Goal: Task Accomplishment & Management: Complete application form

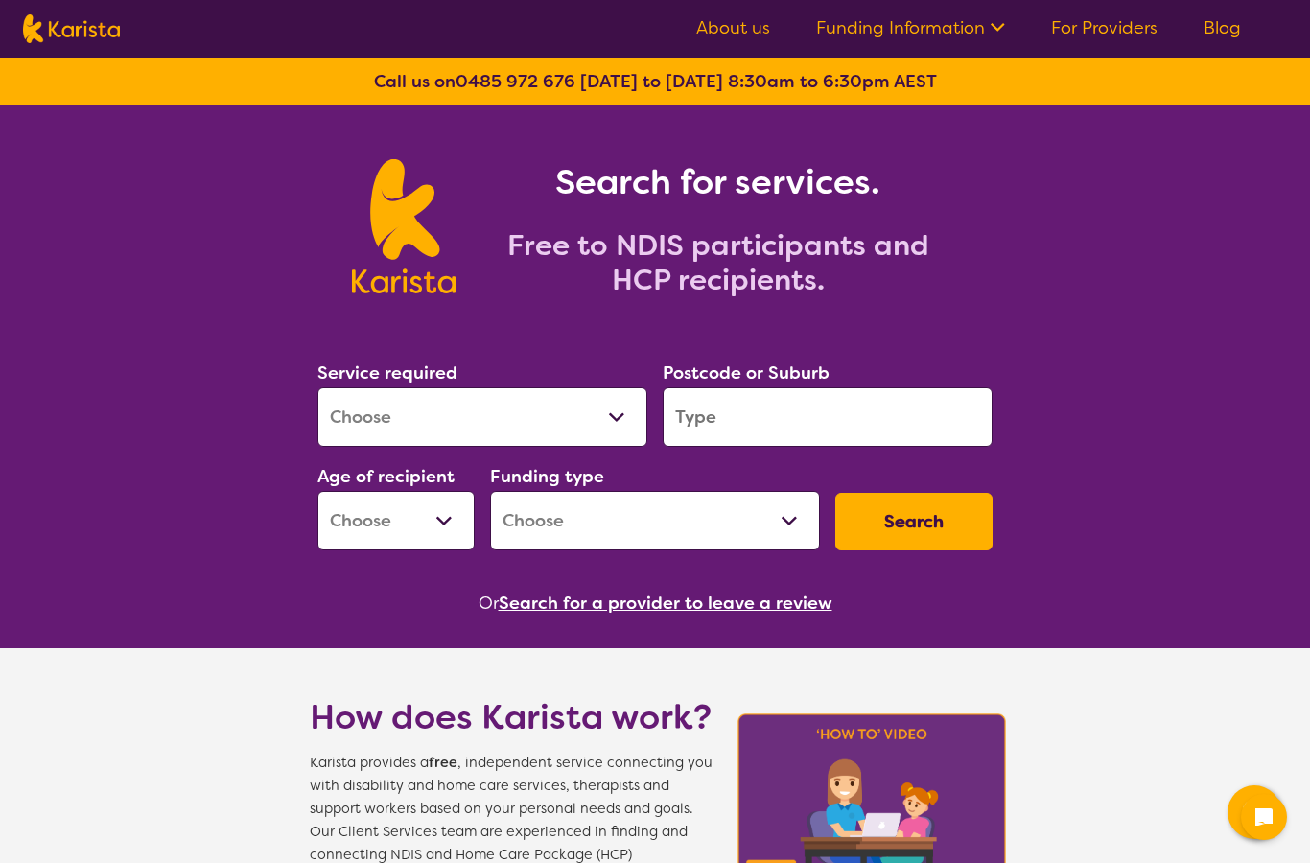
select select "NDIS Support Coordination"
click at [435, 520] on select "Early Childhood - 0 to 9 Child - 10 to 11 Adolescent - 12 to 17 Adult - 18 to 6…" at bounding box center [395, 520] width 157 height 59
select select "AD"
click at [775, 527] on select "Home Care Package (HCP) National Disability Insurance Scheme (NDIS) I don't know" at bounding box center [655, 520] width 330 height 59
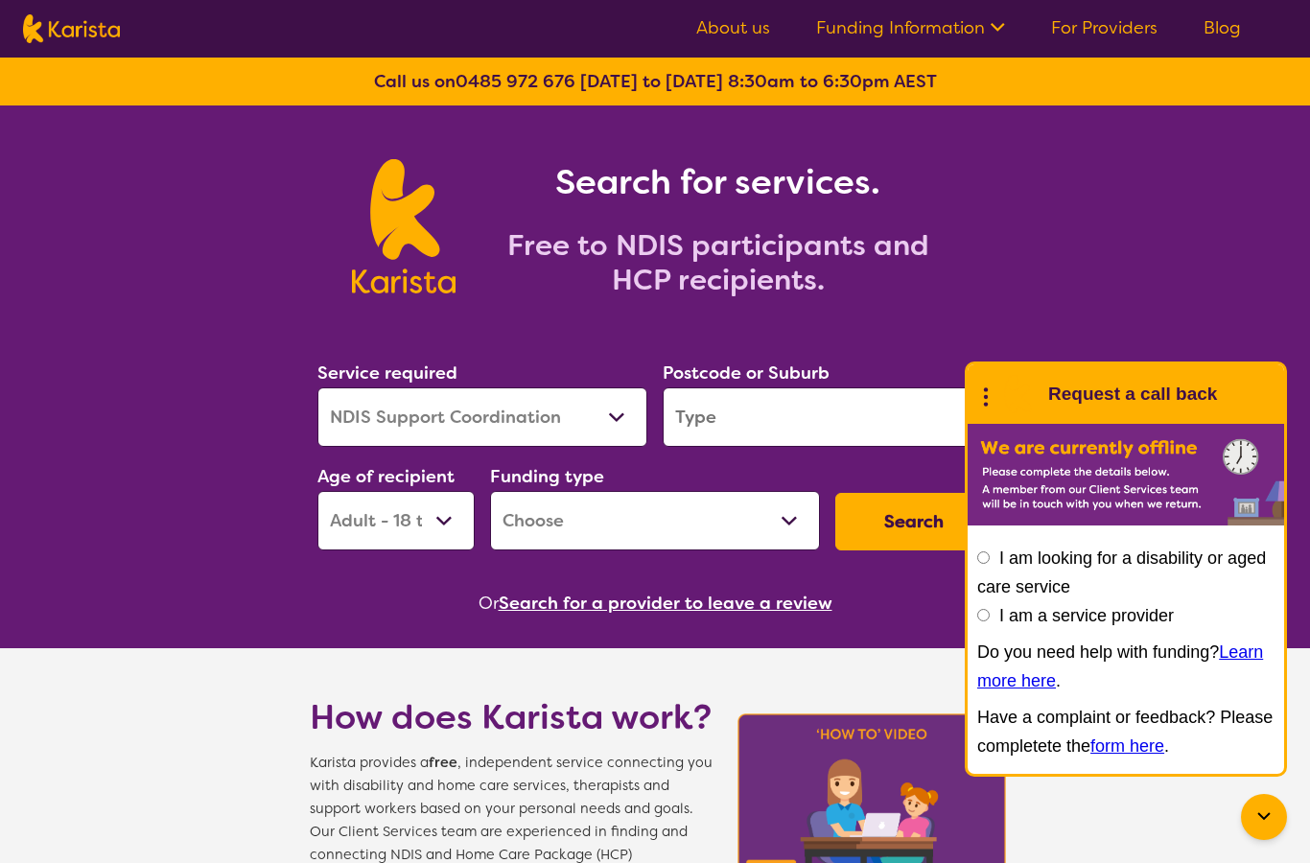
select select "NDIS"
click at [1193, 260] on div "Search for services. Free to NDIS participants and HCP recipients." at bounding box center [655, 204] width 1310 height 199
click at [962, 402] on input "search" at bounding box center [827, 416] width 330 height 59
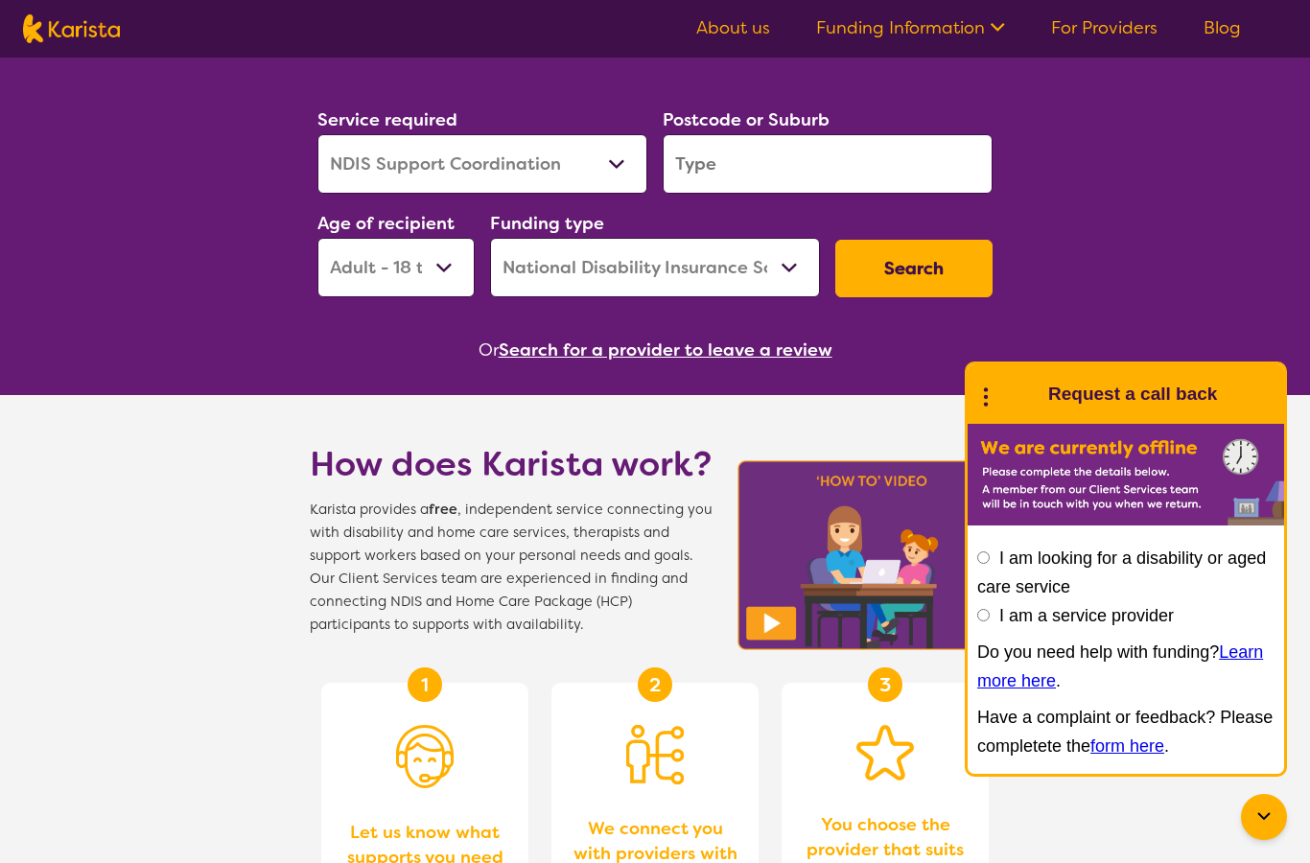
click at [831, 159] on input "search" at bounding box center [827, 163] width 330 height 59
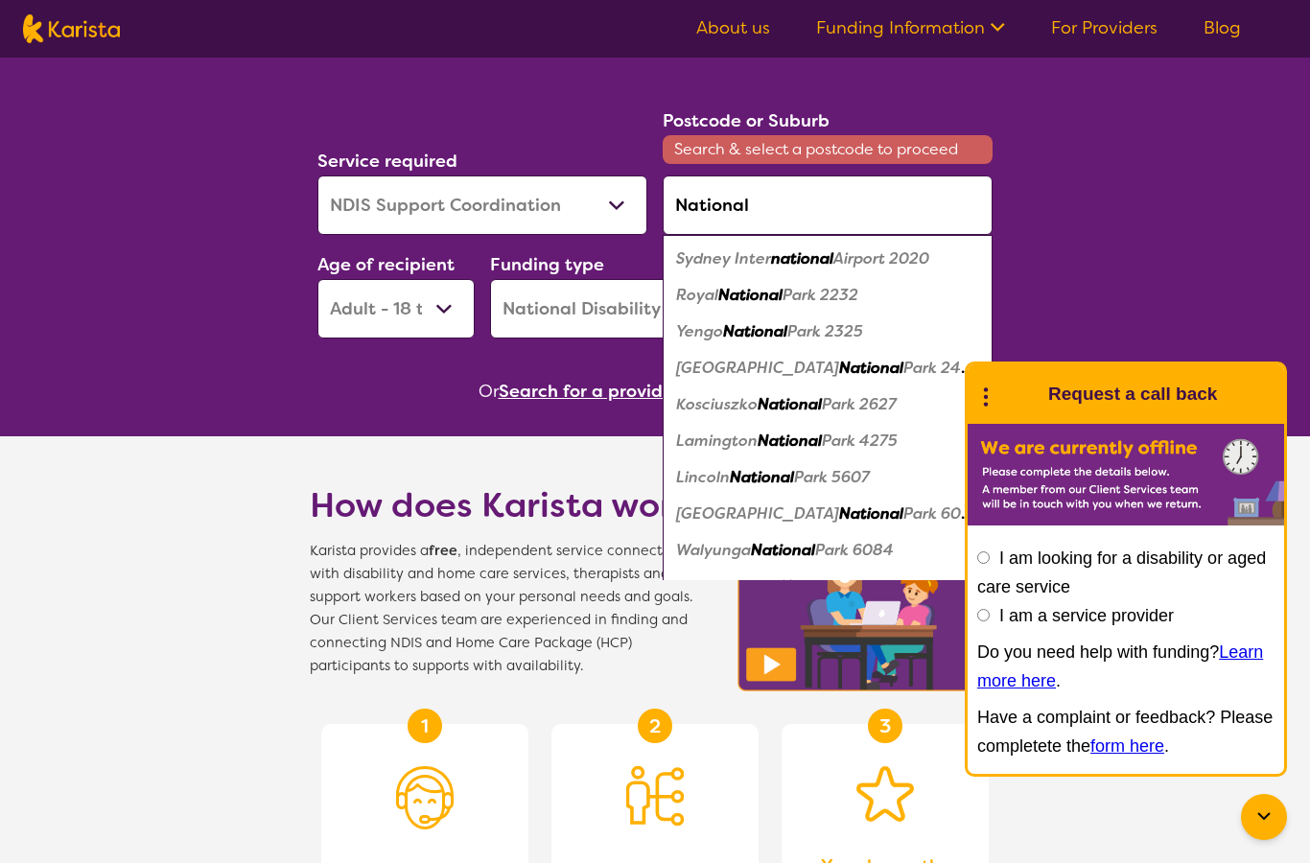
scroll to position [238, 0]
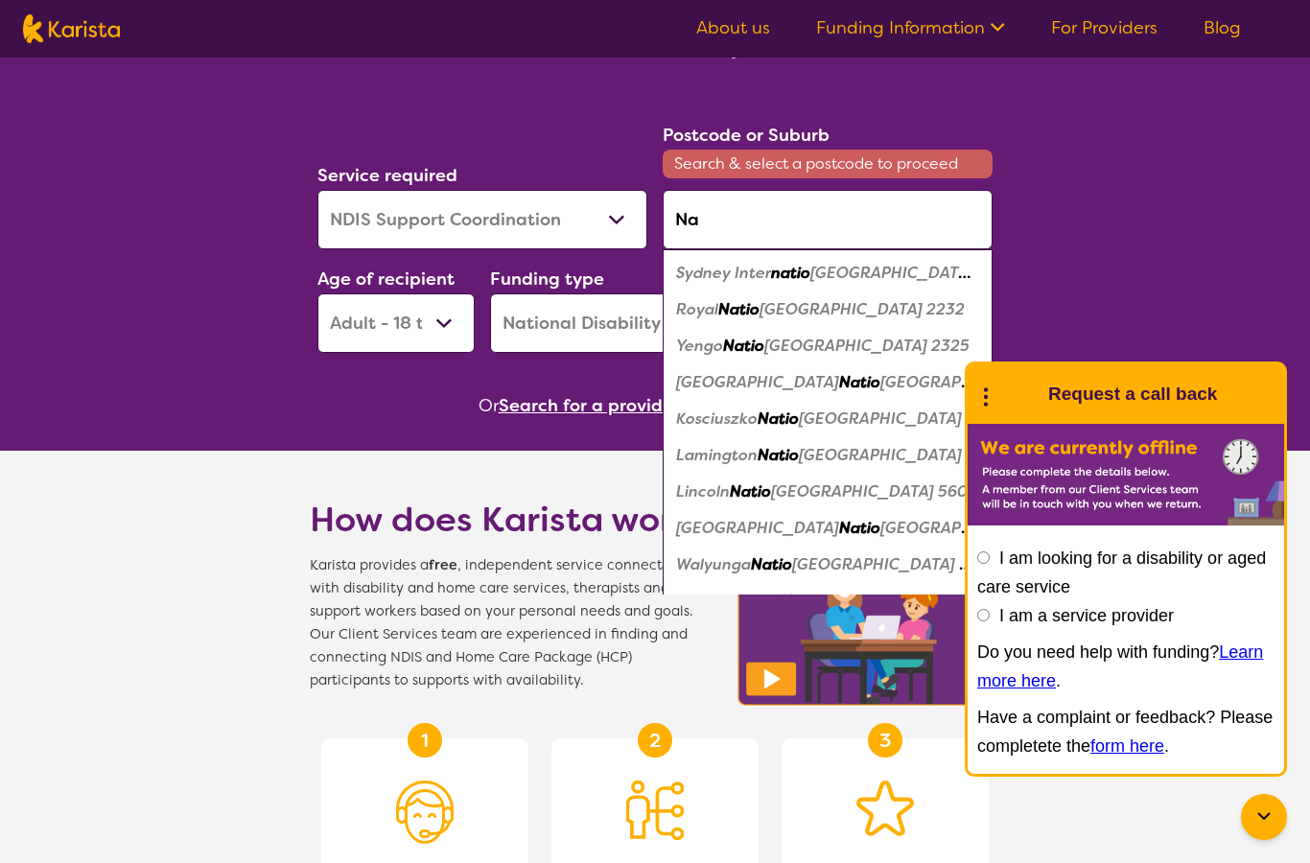
type input "N"
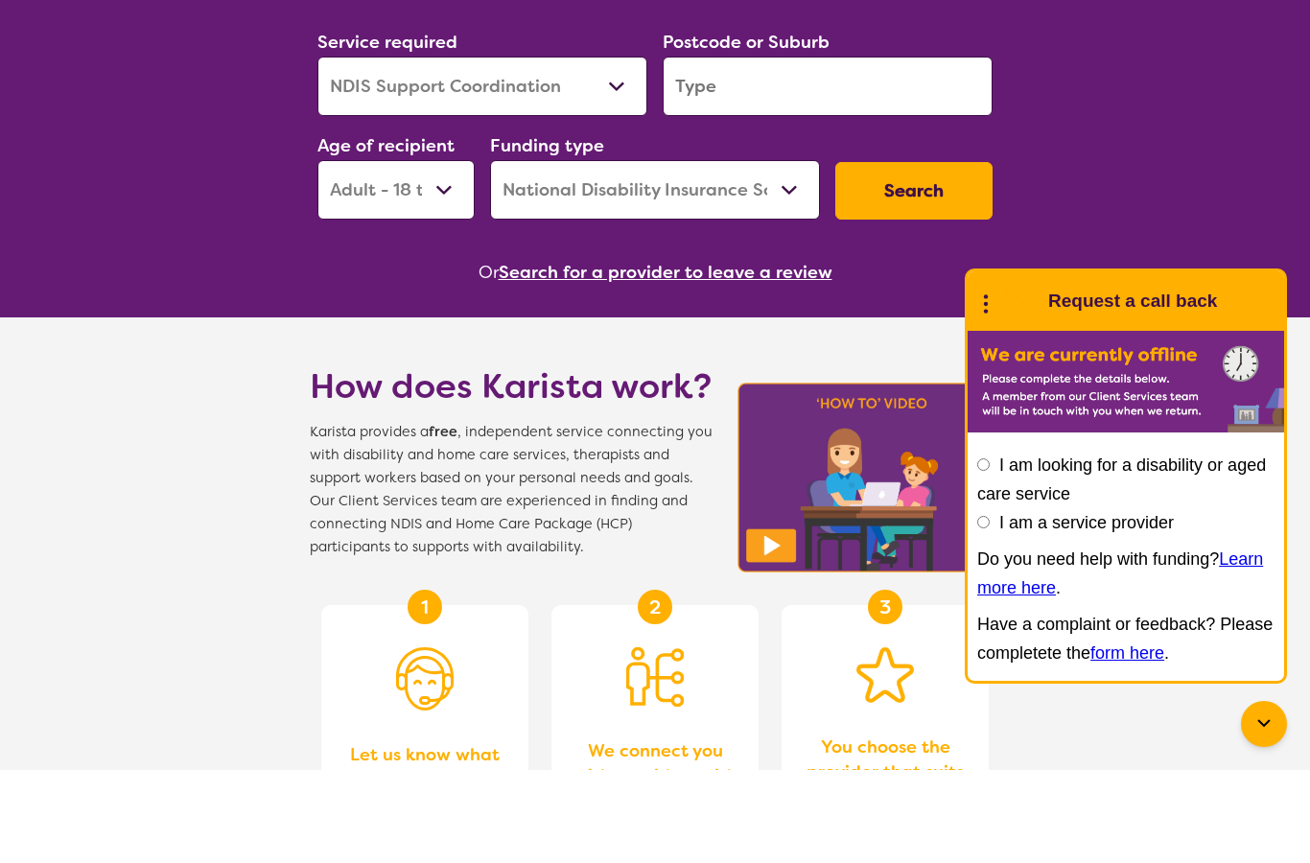
click at [952, 255] on button "Search" at bounding box center [913, 284] width 157 height 58
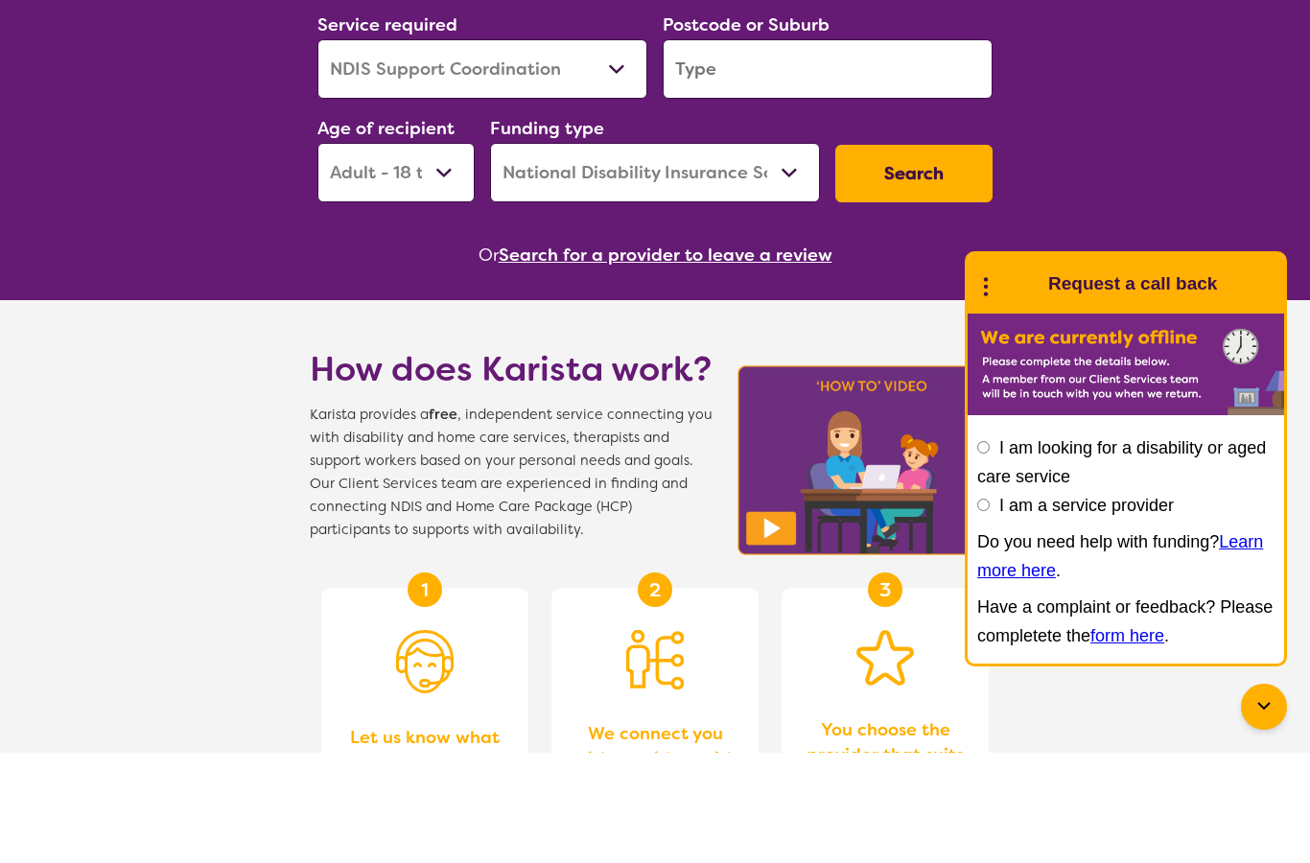
scroll to position [187, 0]
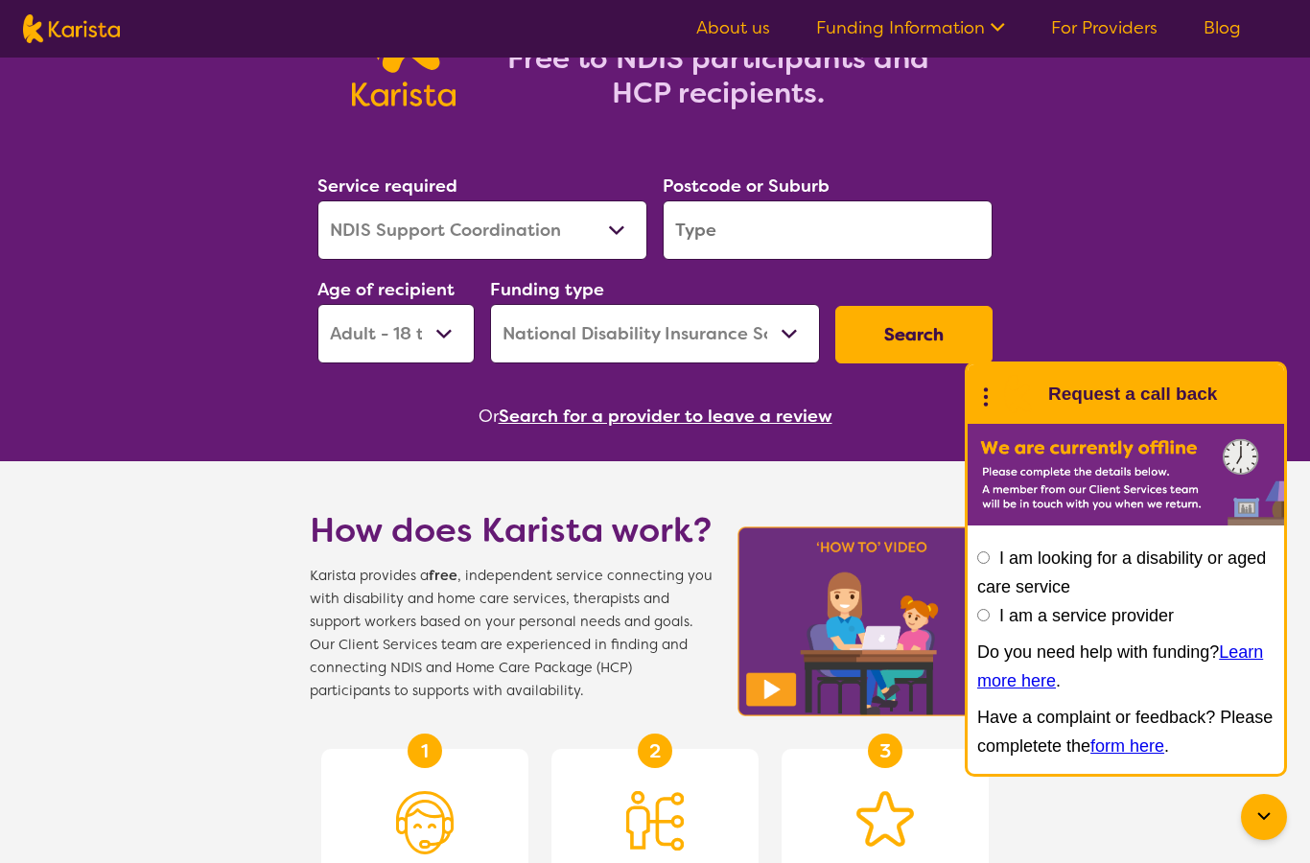
click at [767, 243] on input "search" at bounding box center [827, 229] width 330 height 59
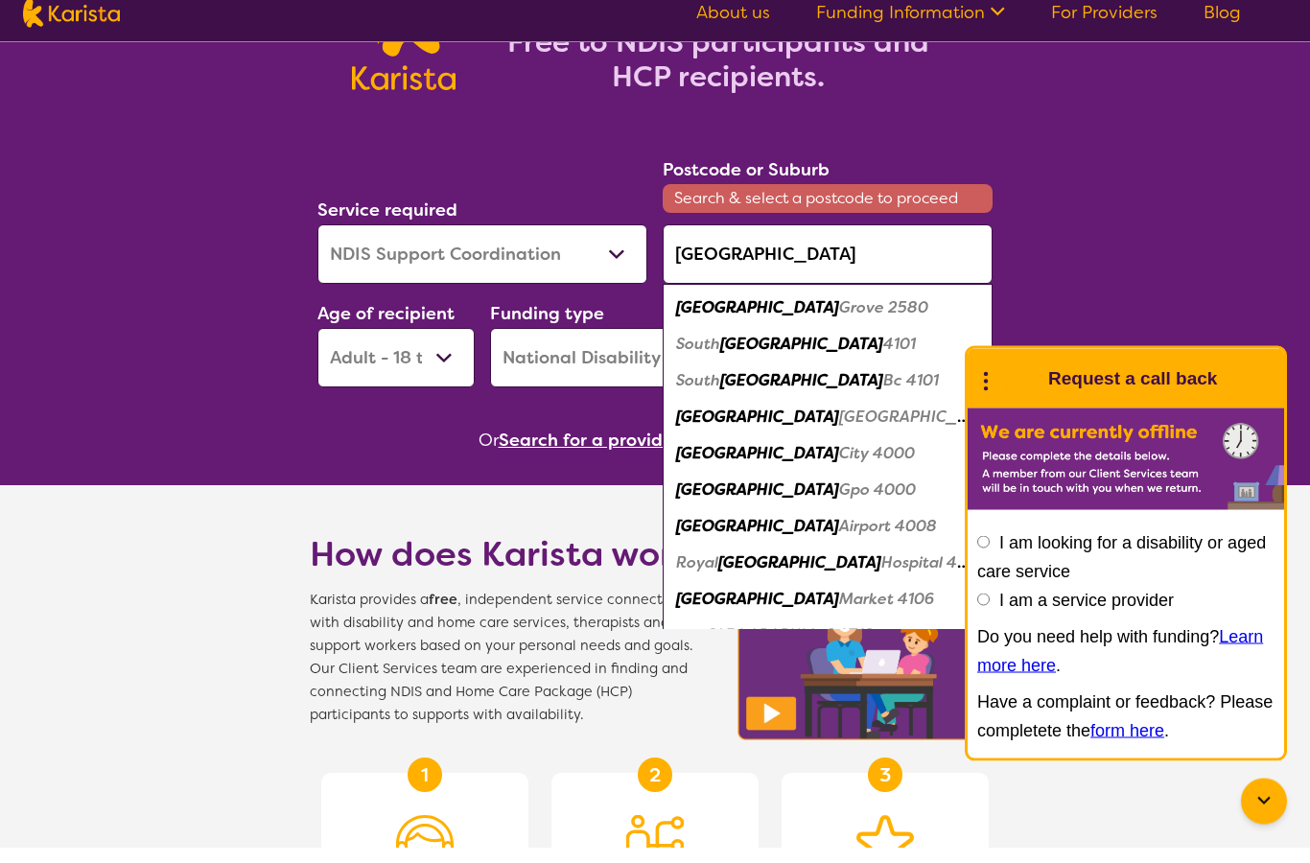
click at [883, 350] on em "4101" at bounding box center [899, 360] width 33 height 20
type input "4101"
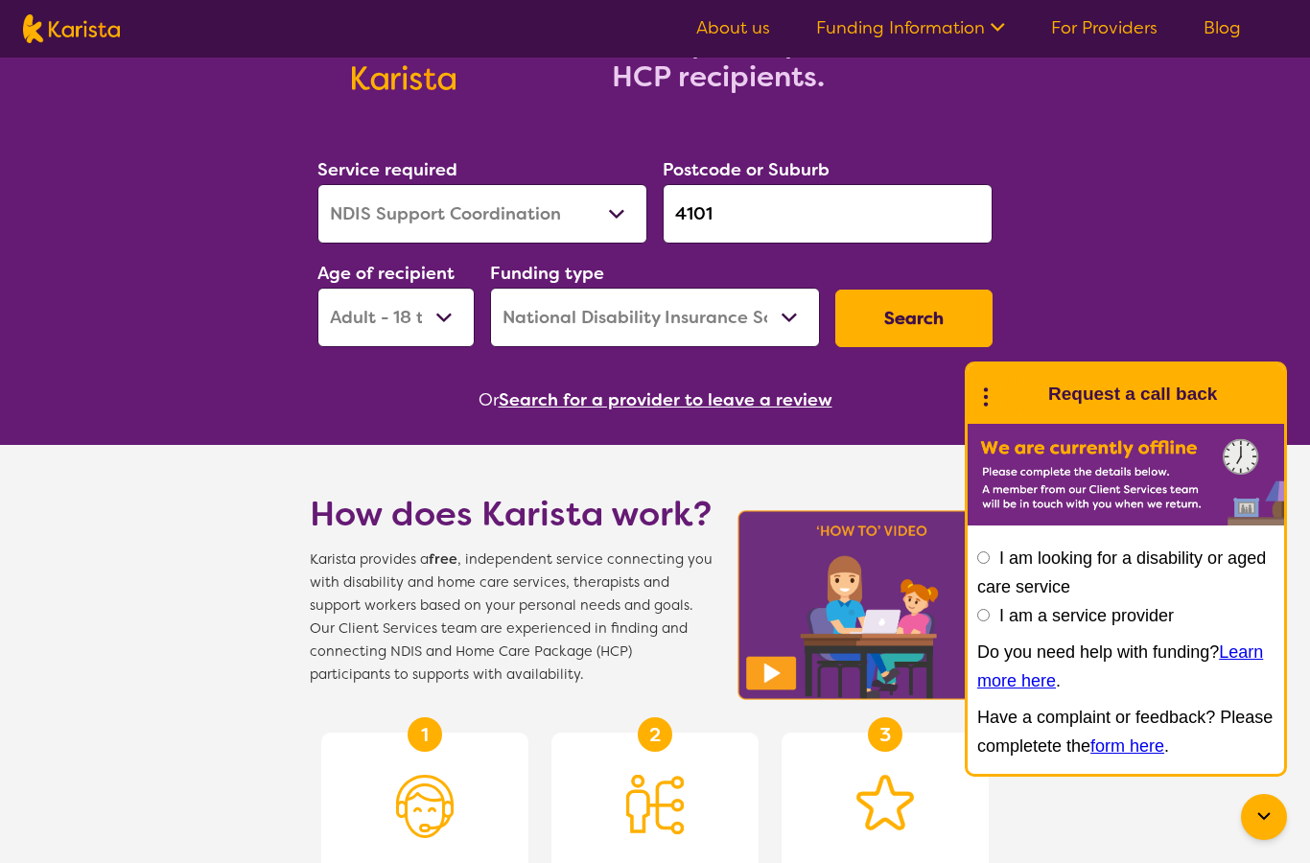
click at [939, 329] on button "Search" at bounding box center [913, 319] width 157 height 58
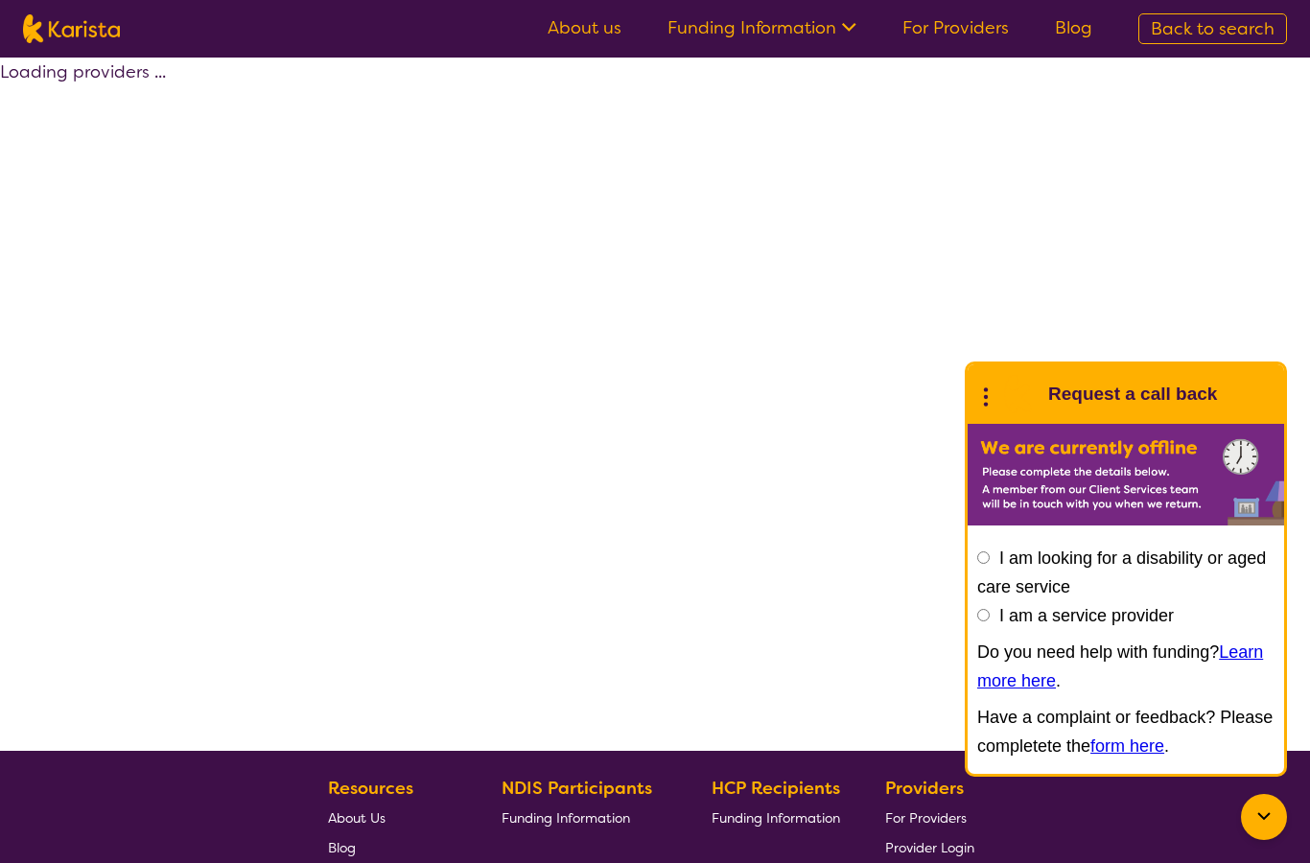
select select "by_score"
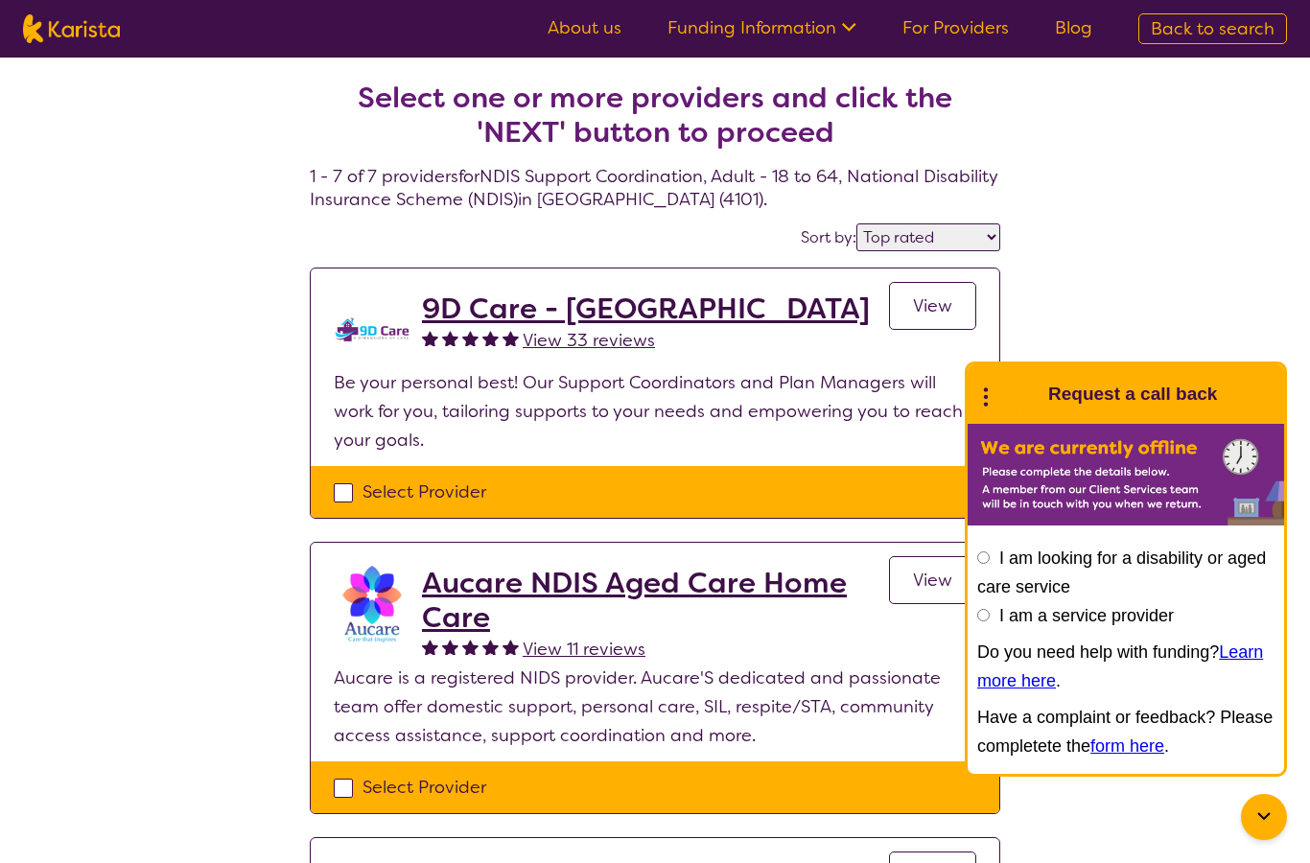
scroll to position [280, 0]
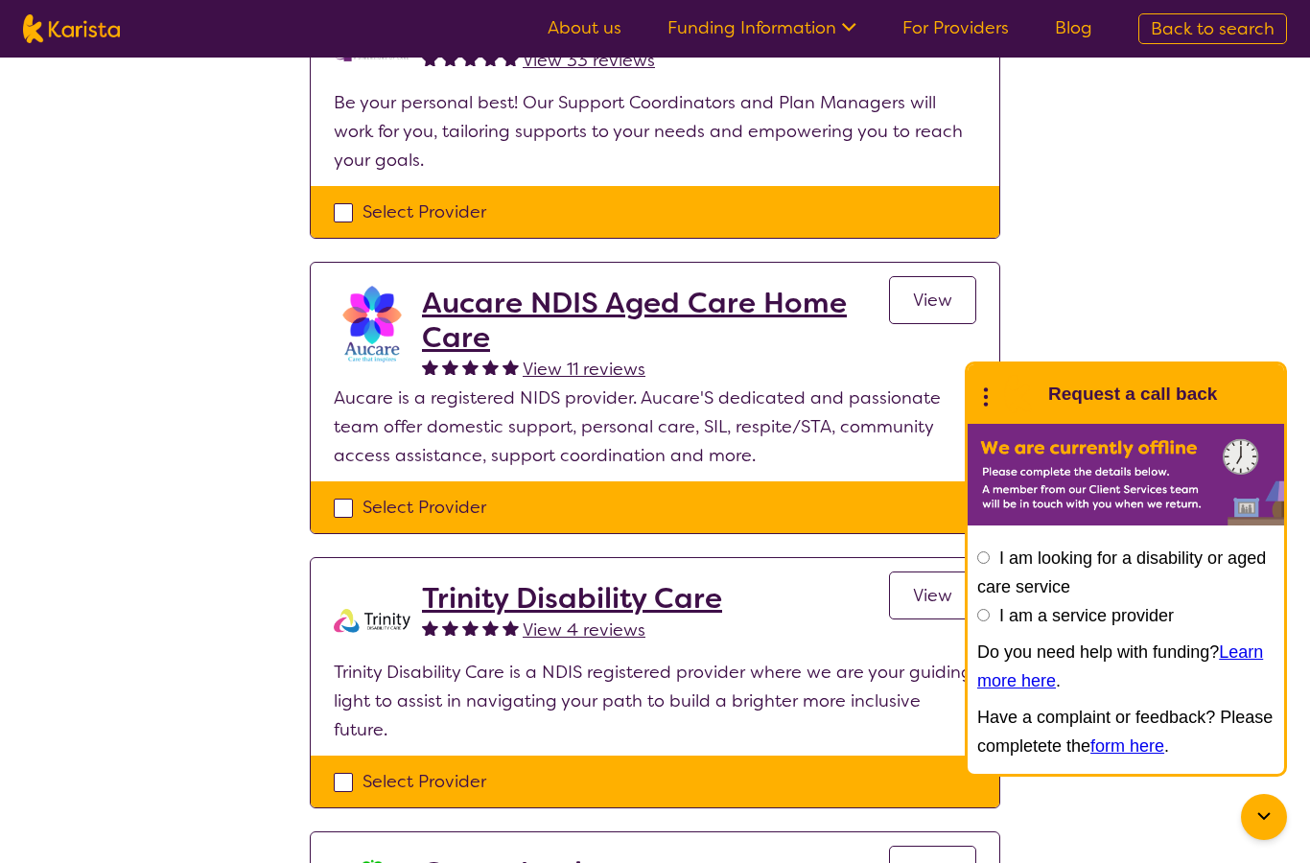
select select "NDIS Support Coordination"
select select "AD"
select select "NDIS"
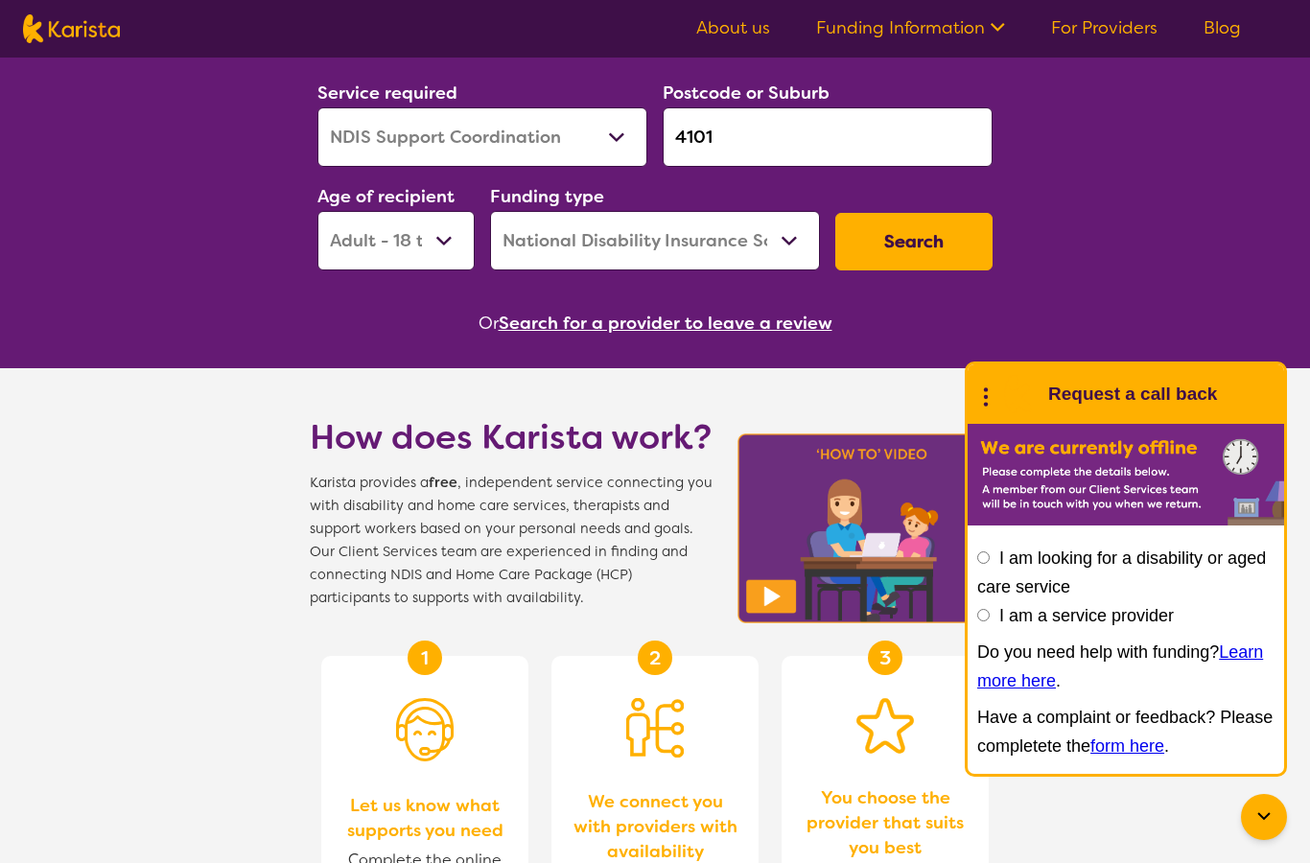
click at [797, 151] on input "4101" at bounding box center [827, 136] width 330 height 59
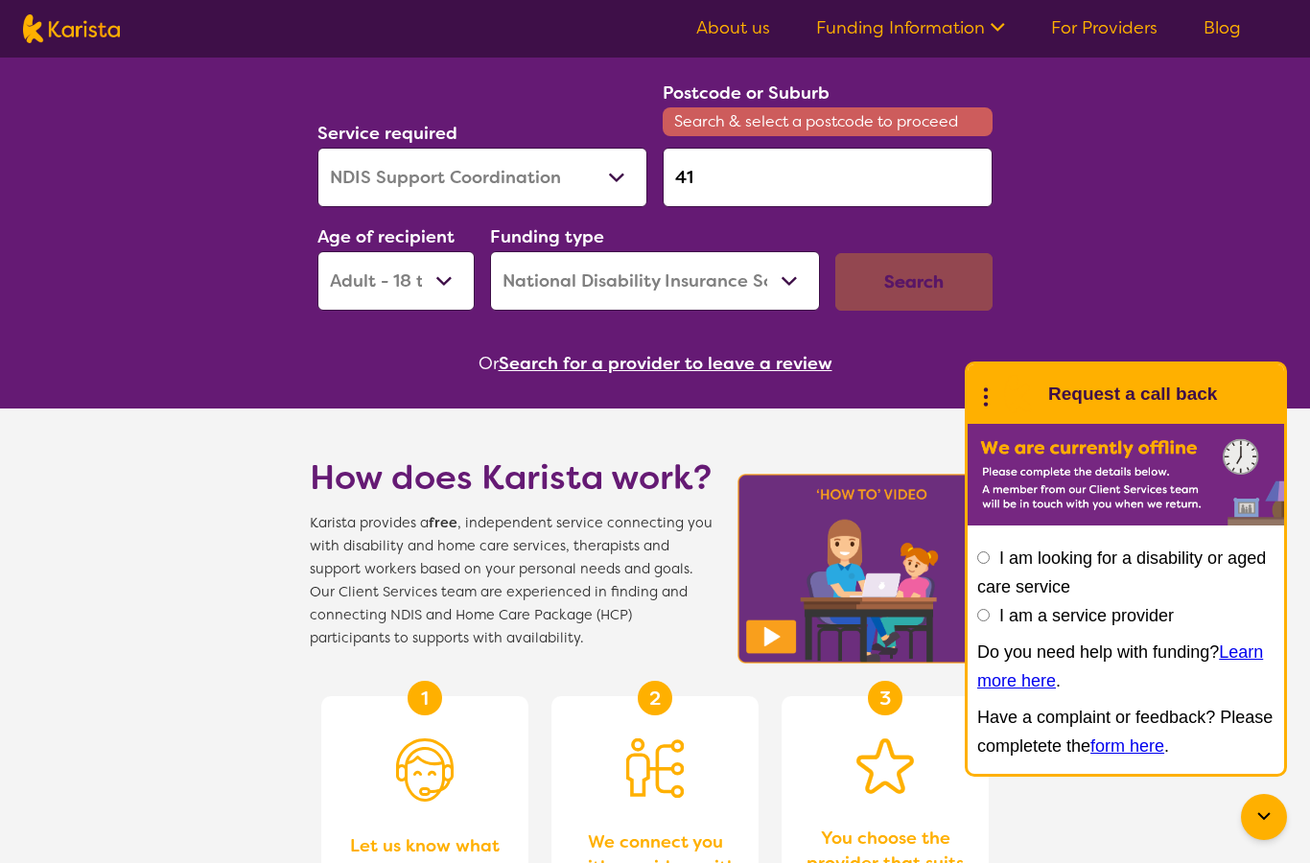
type input "4"
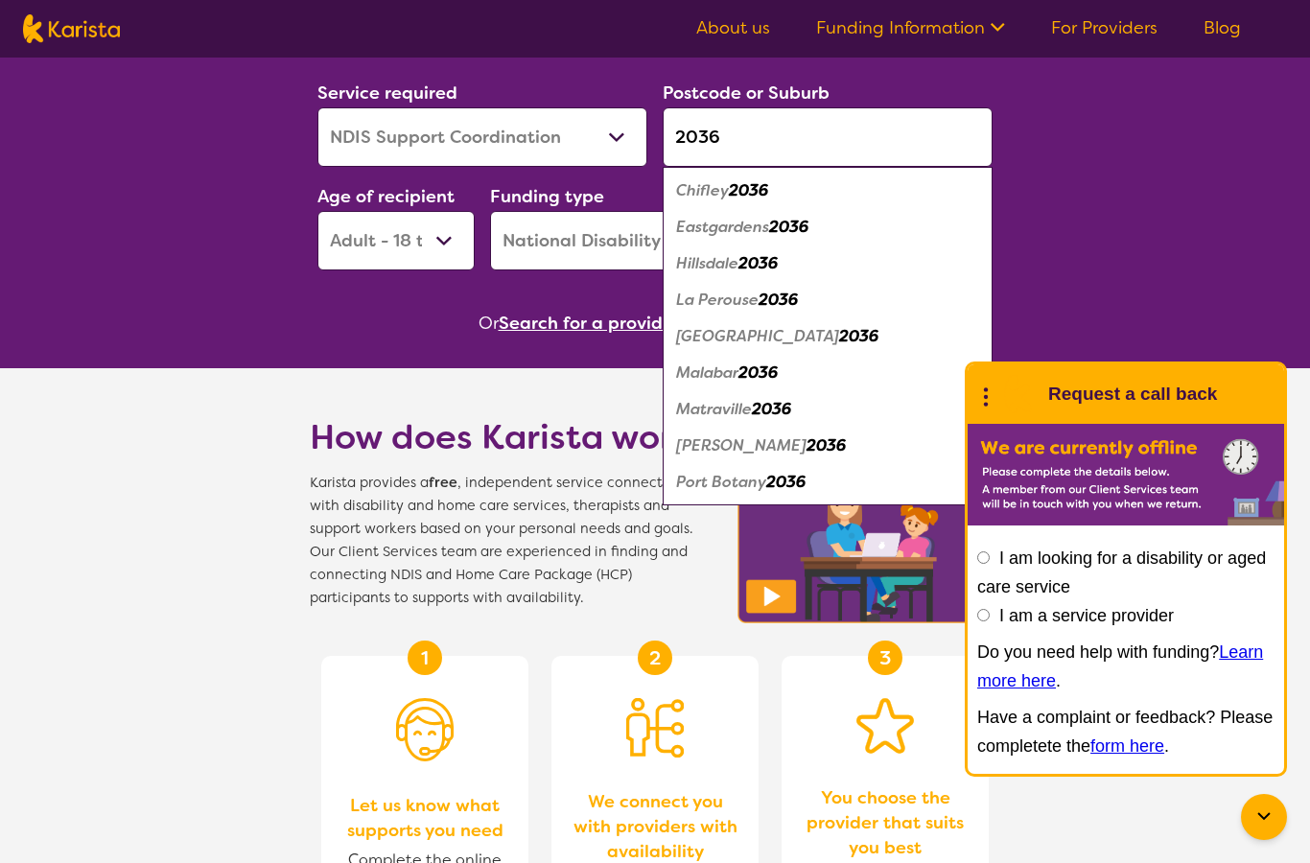
type input "2036"
click at [808, 219] on em "2036" at bounding box center [788, 227] width 39 height 20
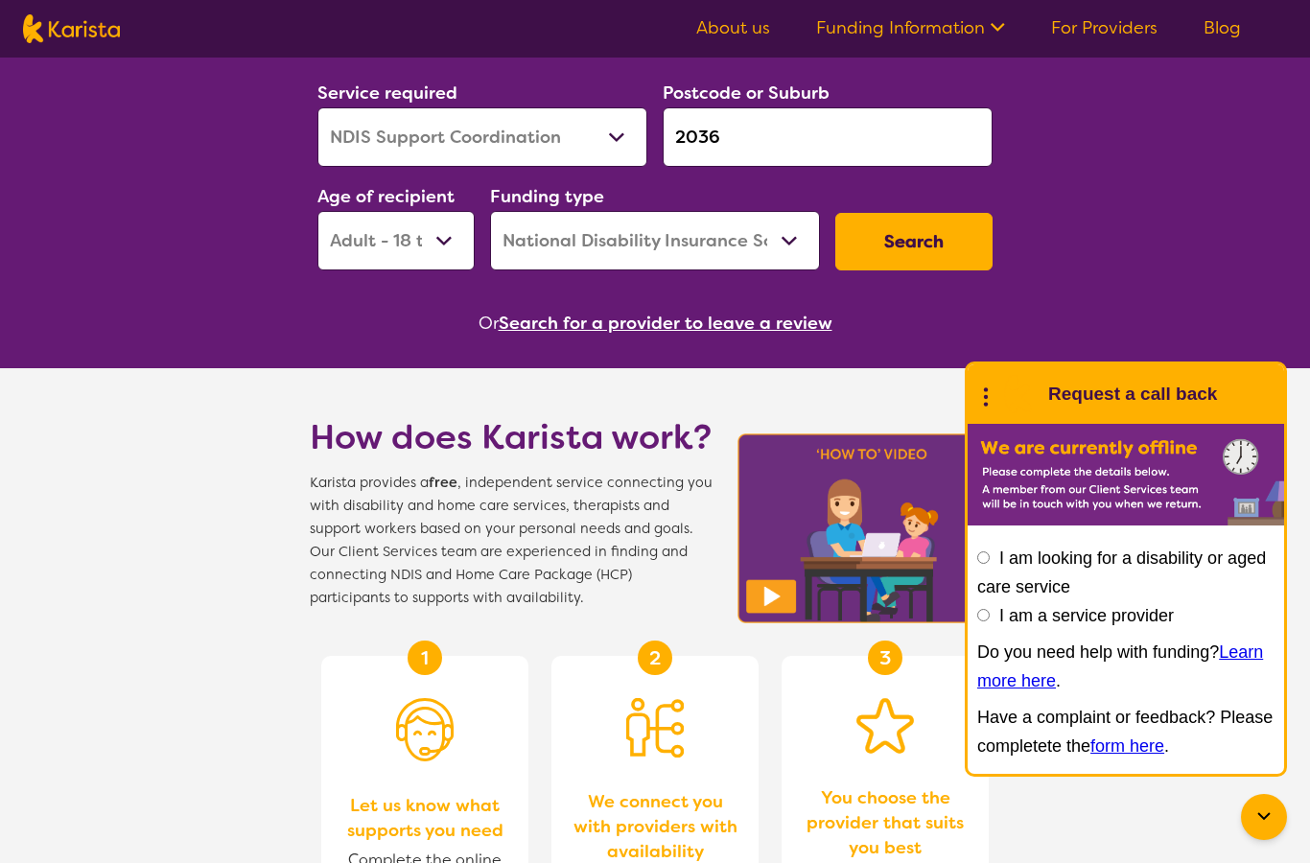
click at [928, 250] on button "Search" at bounding box center [913, 242] width 157 height 58
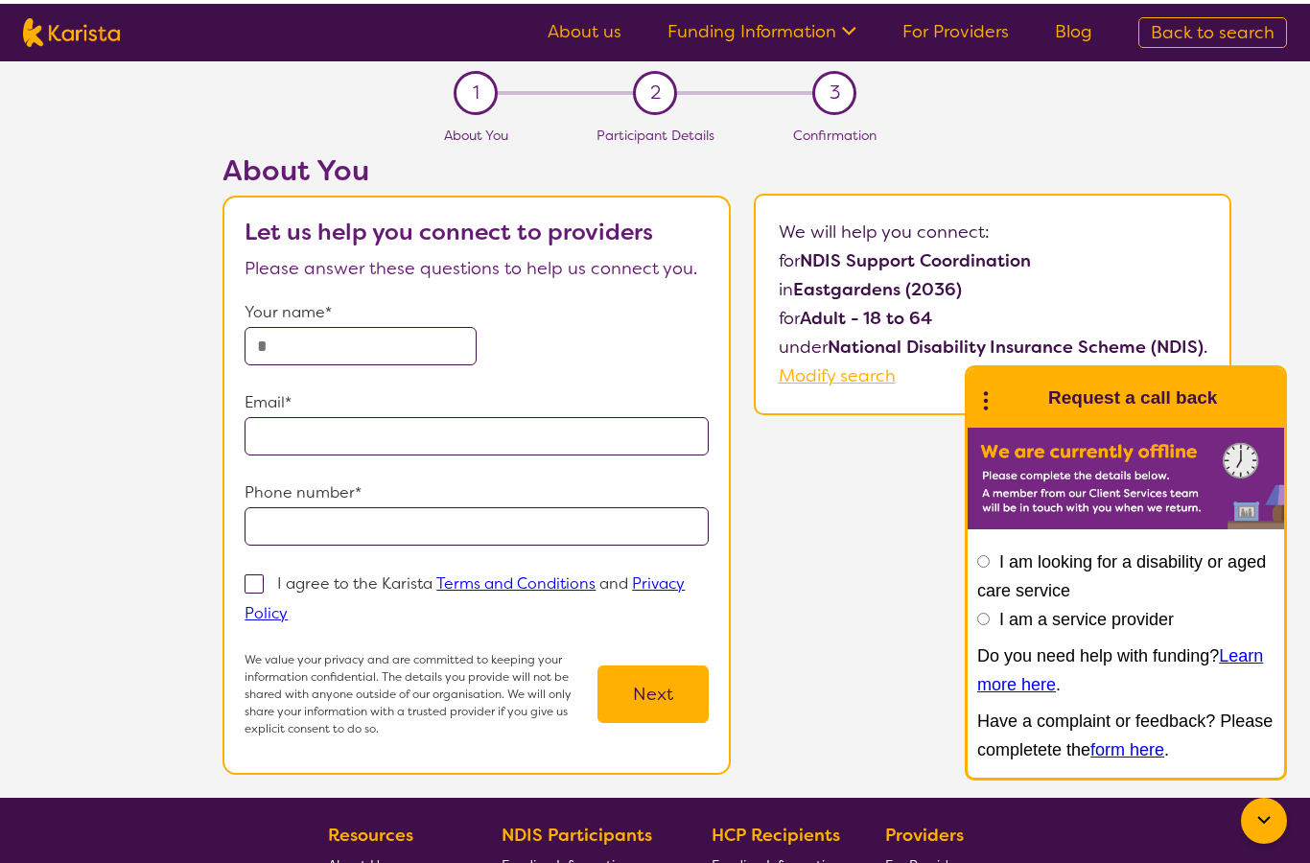
select select "NDIS Support Coordination"
select select "AD"
select select "NDIS"
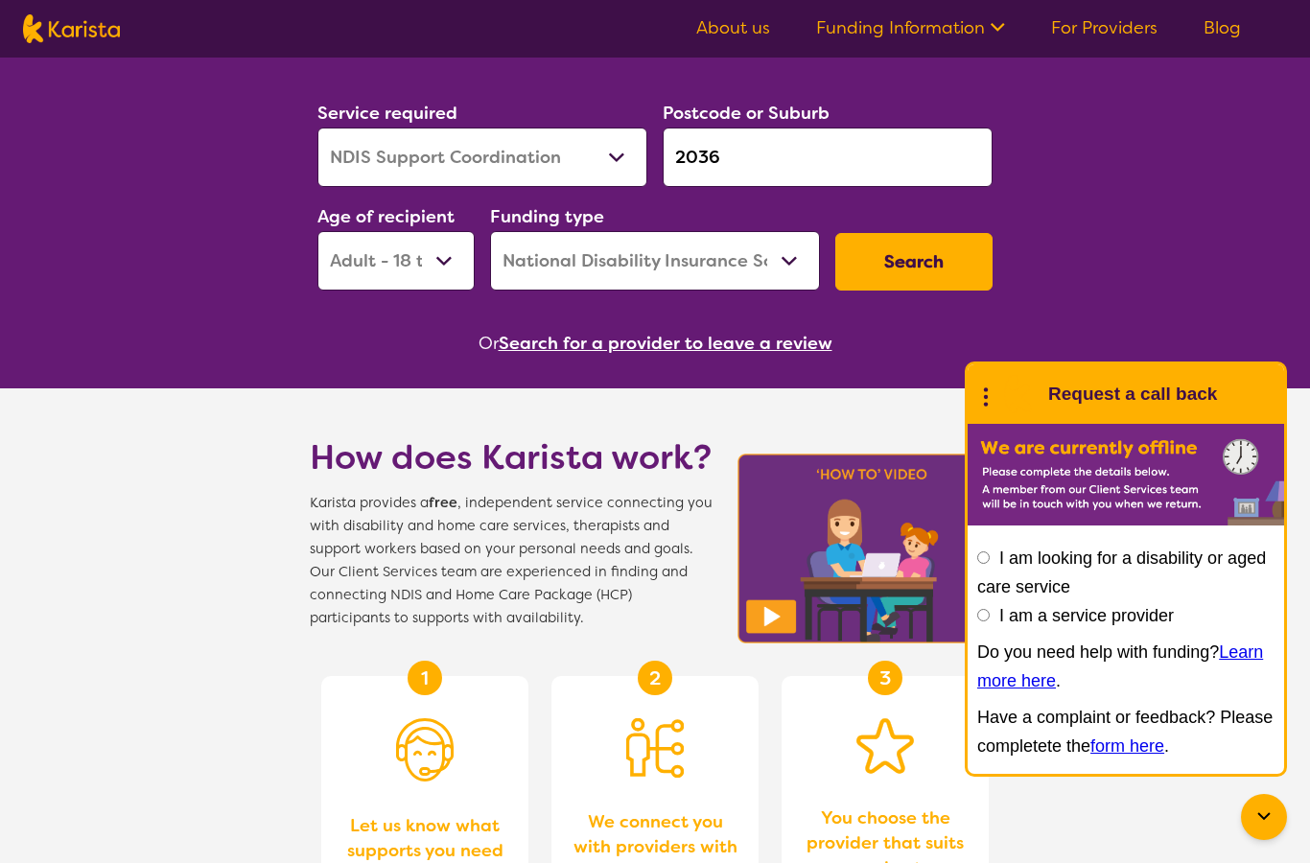
scroll to position [258, 0]
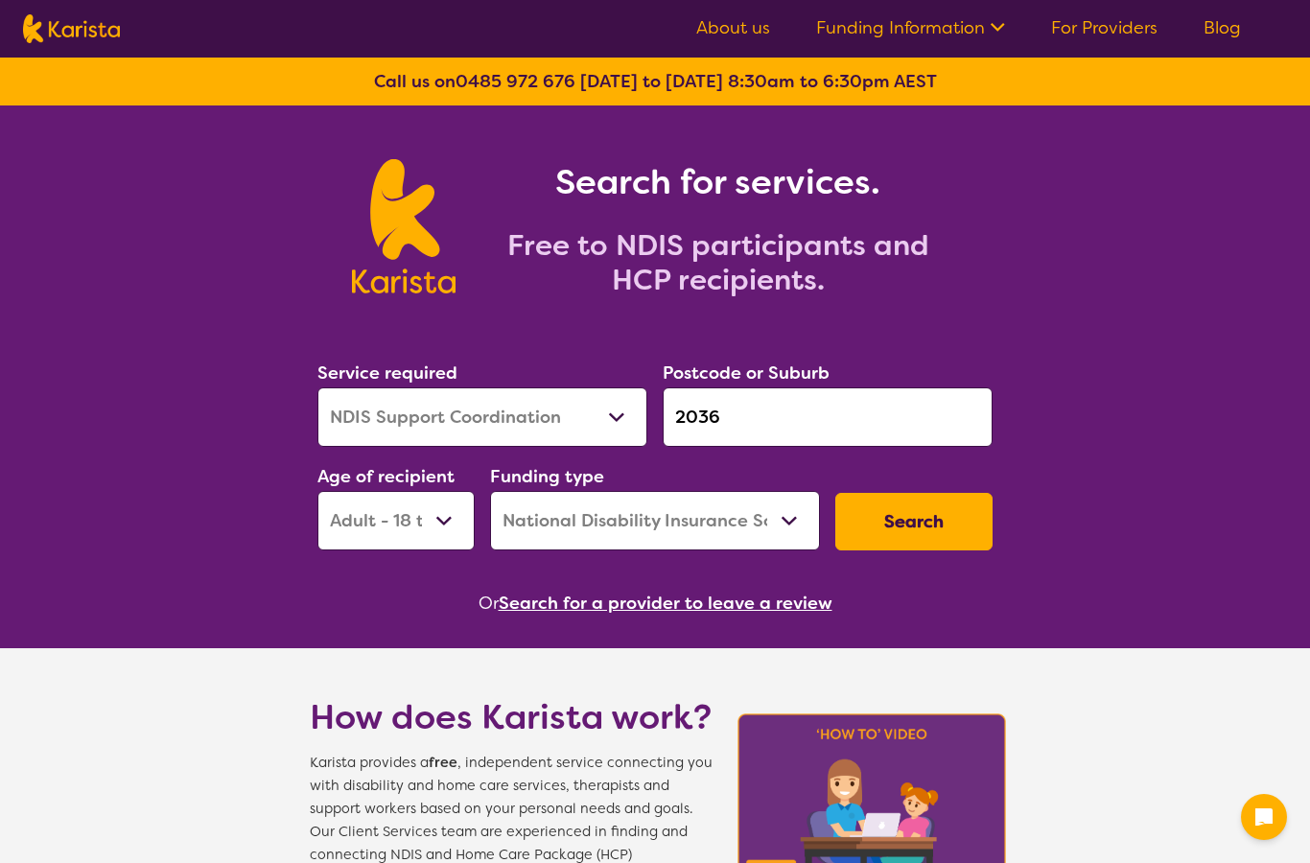
select select "NDIS Support Coordination"
select select "AD"
select select "NDIS"
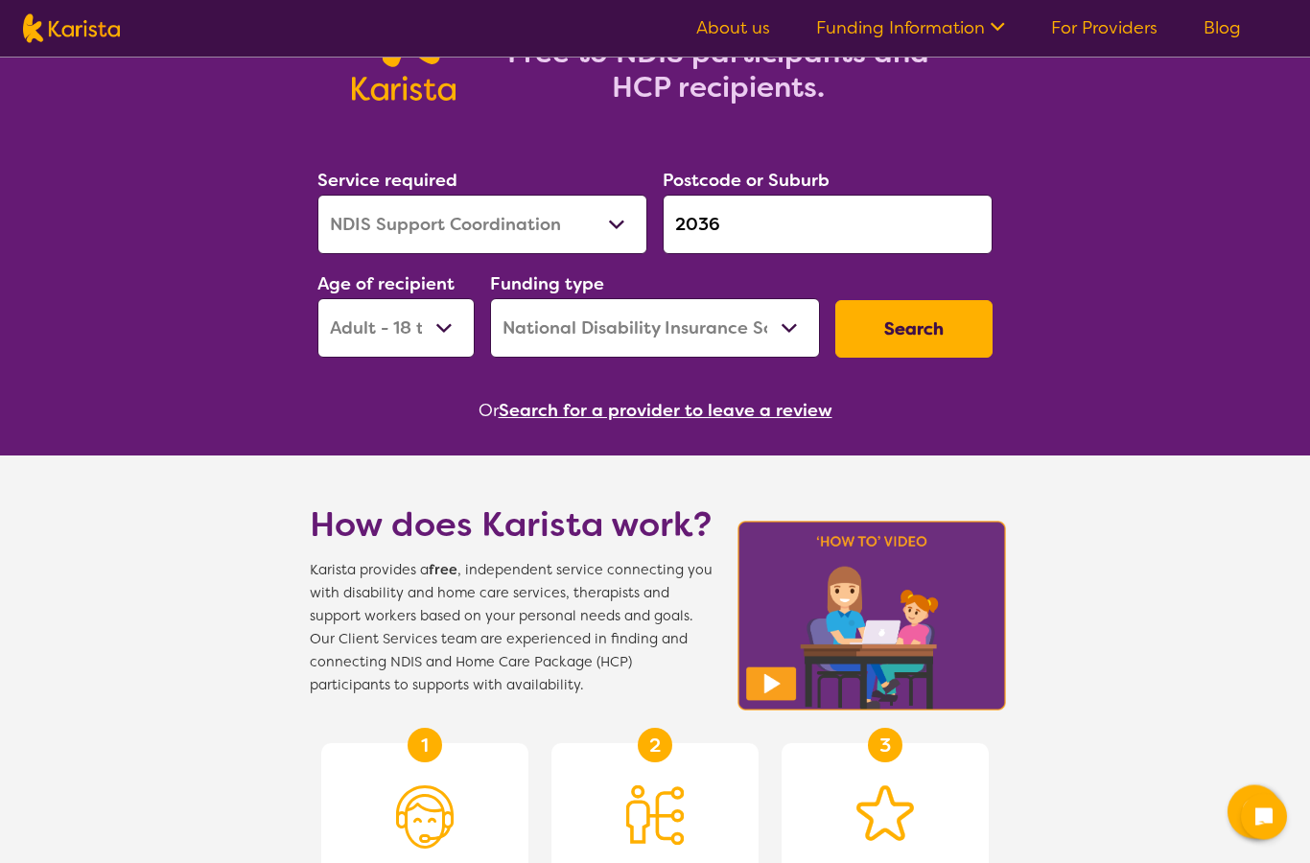
scroll to position [193, 0]
click at [800, 234] on input "2036" at bounding box center [827, 224] width 330 height 59
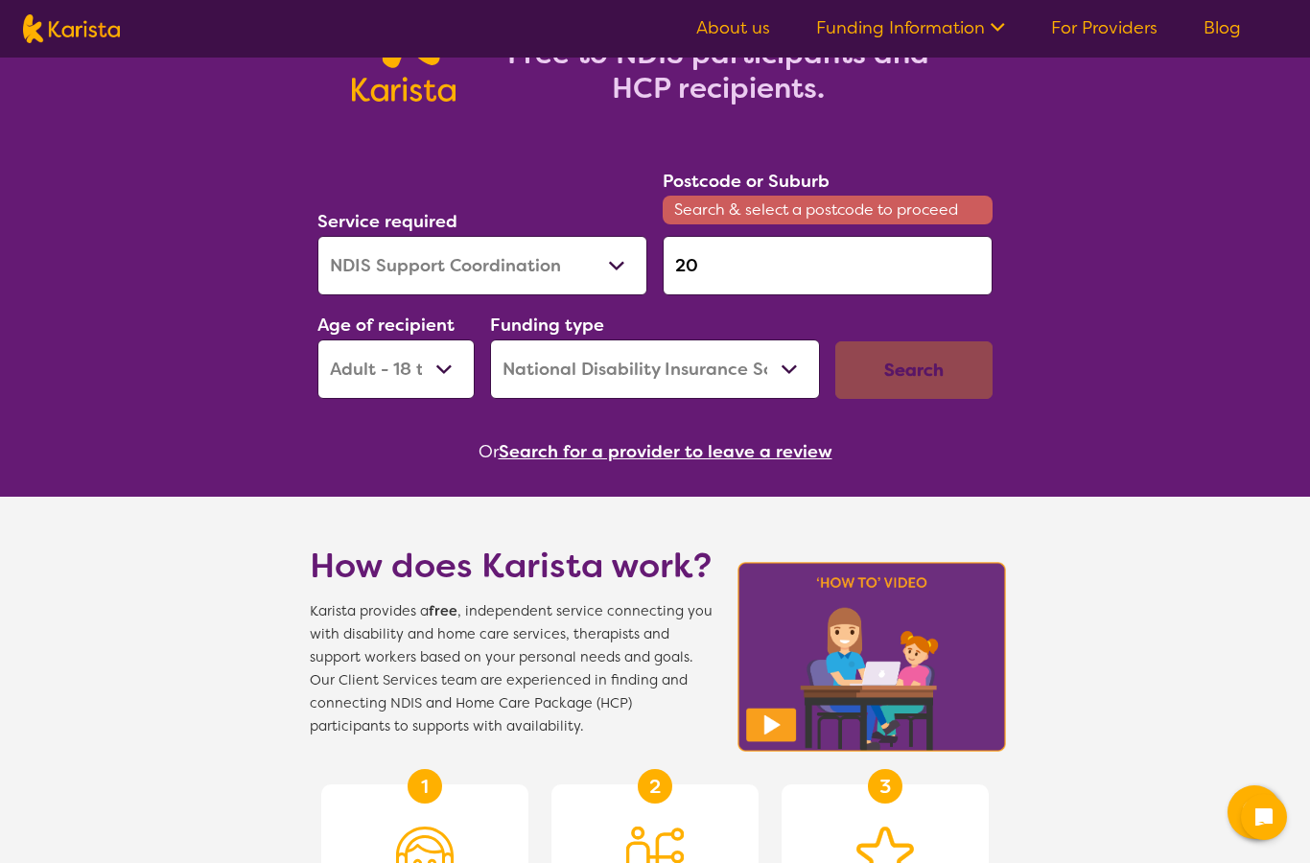
type input "2"
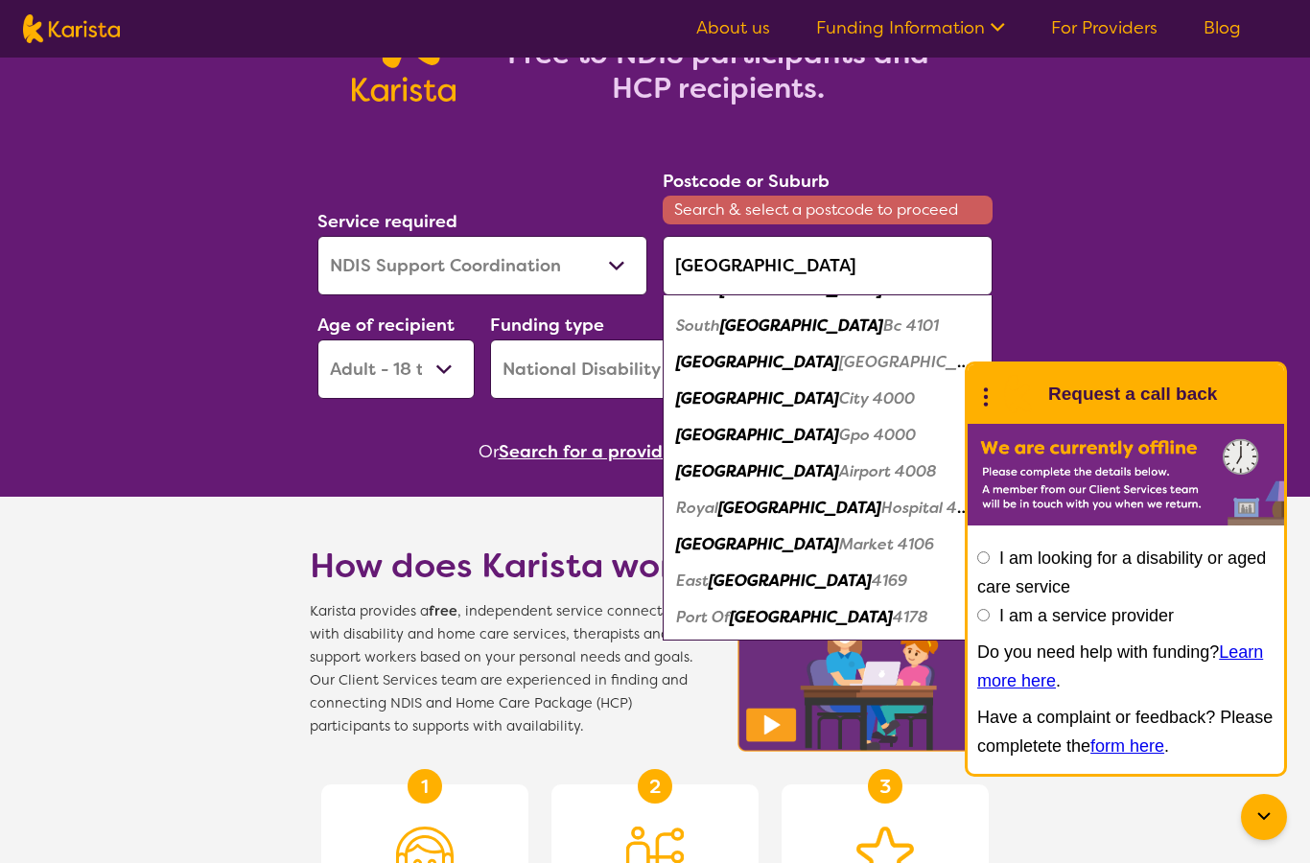
scroll to position [66, 0]
click at [839, 393] on em "City 4000" at bounding box center [877, 398] width 76 height 20
type input "4000"
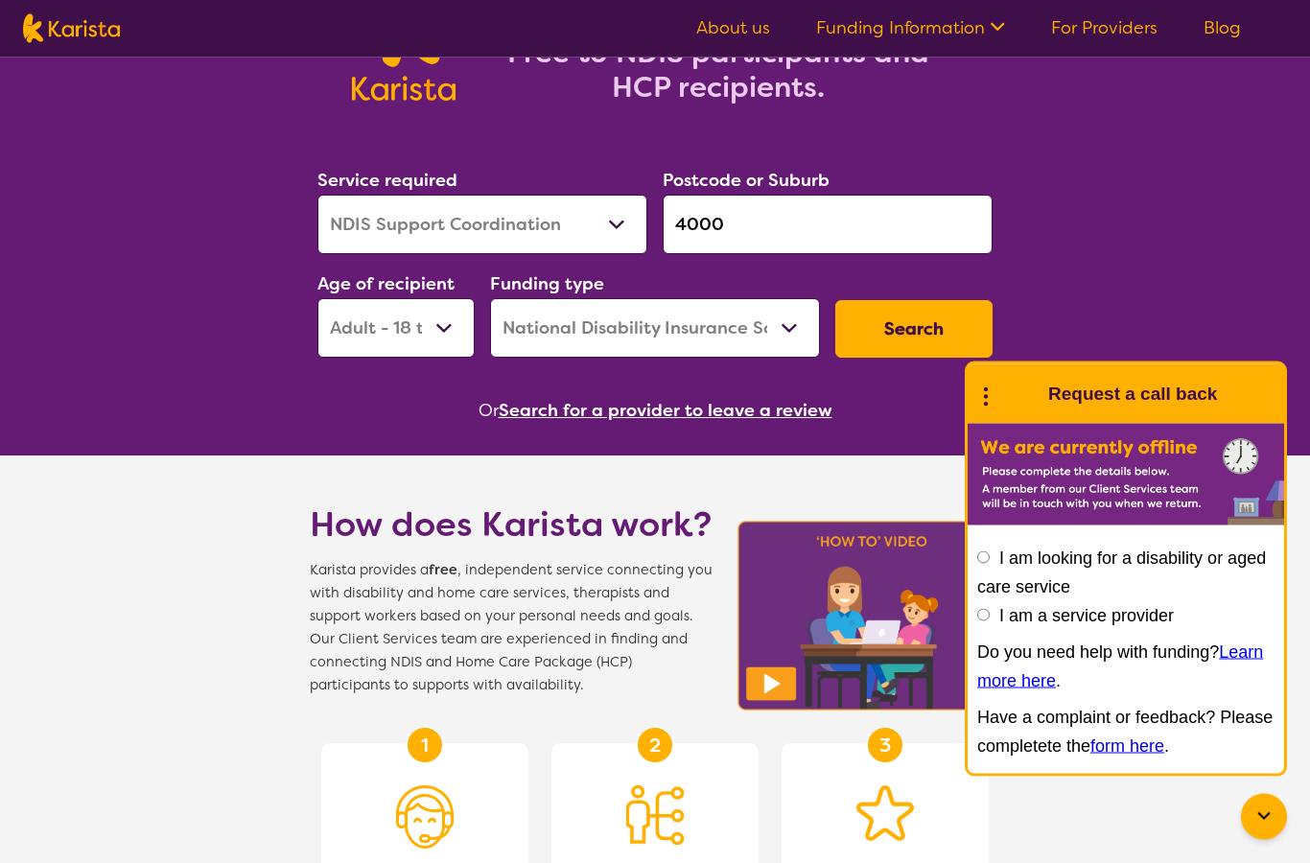
scroll to position [0, 0]
click at [936, 329] on button "Search" at bounding box center [913, 330] width 157 height 58
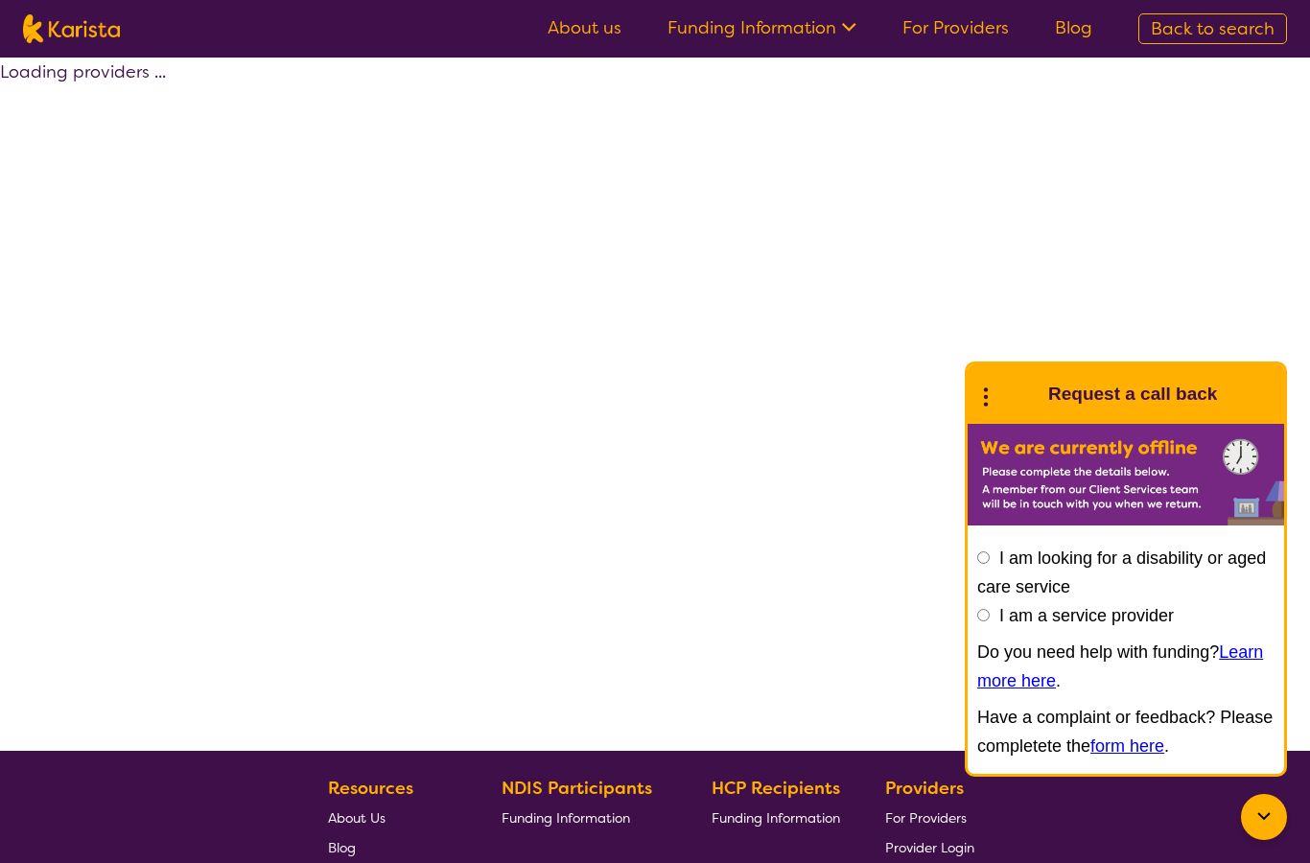
select select "by_score"
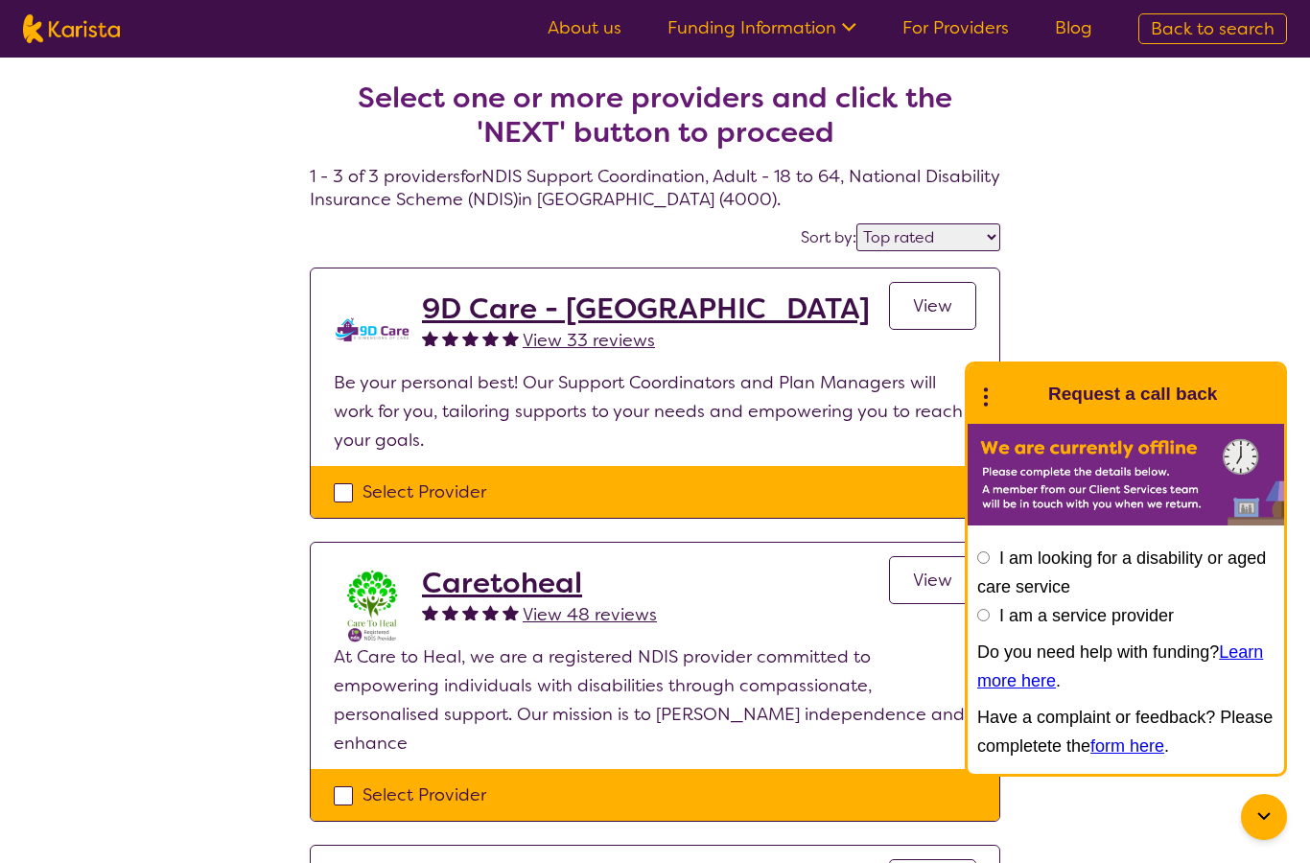
select select "NDIS Support Coordination"
select select "AD"
select select "NDIS"
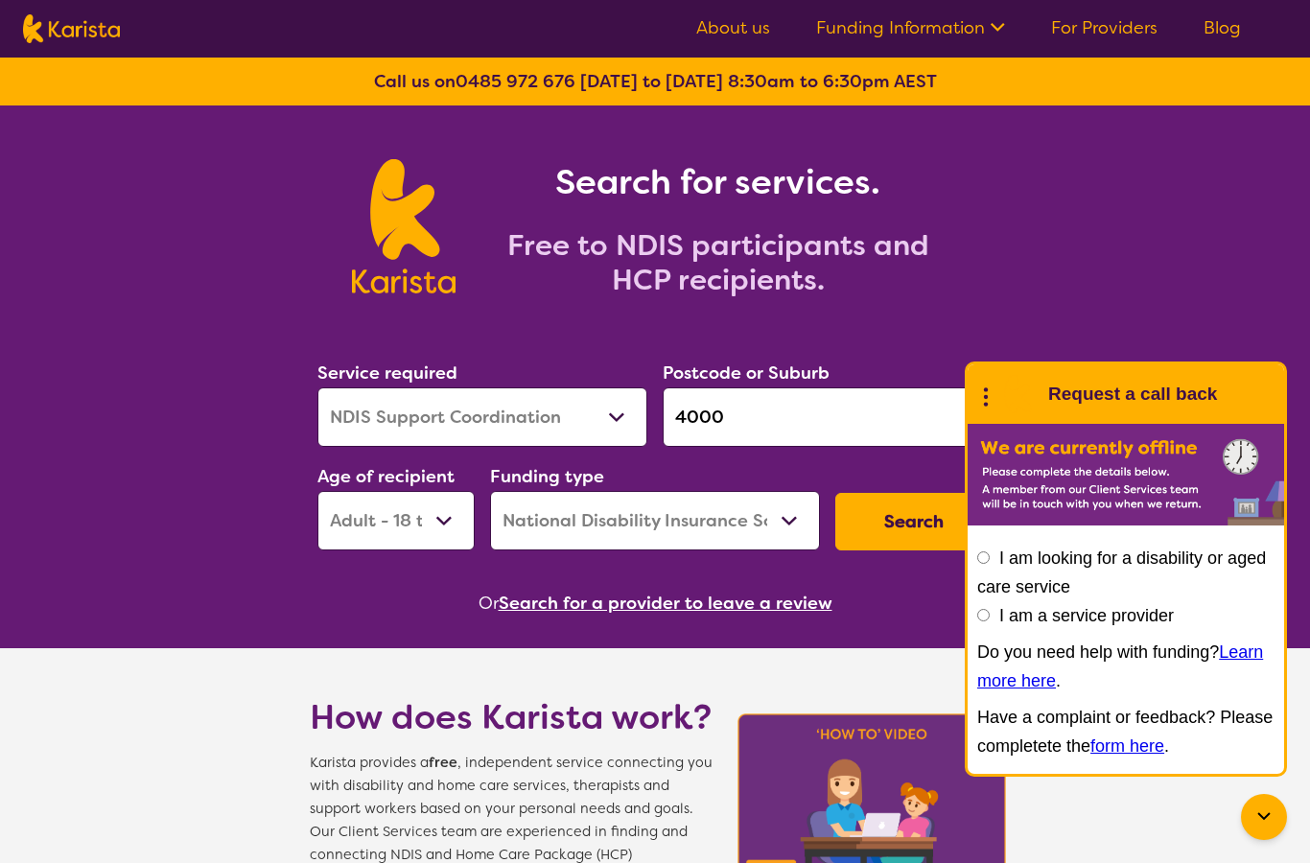
scroll to position [269, 0]
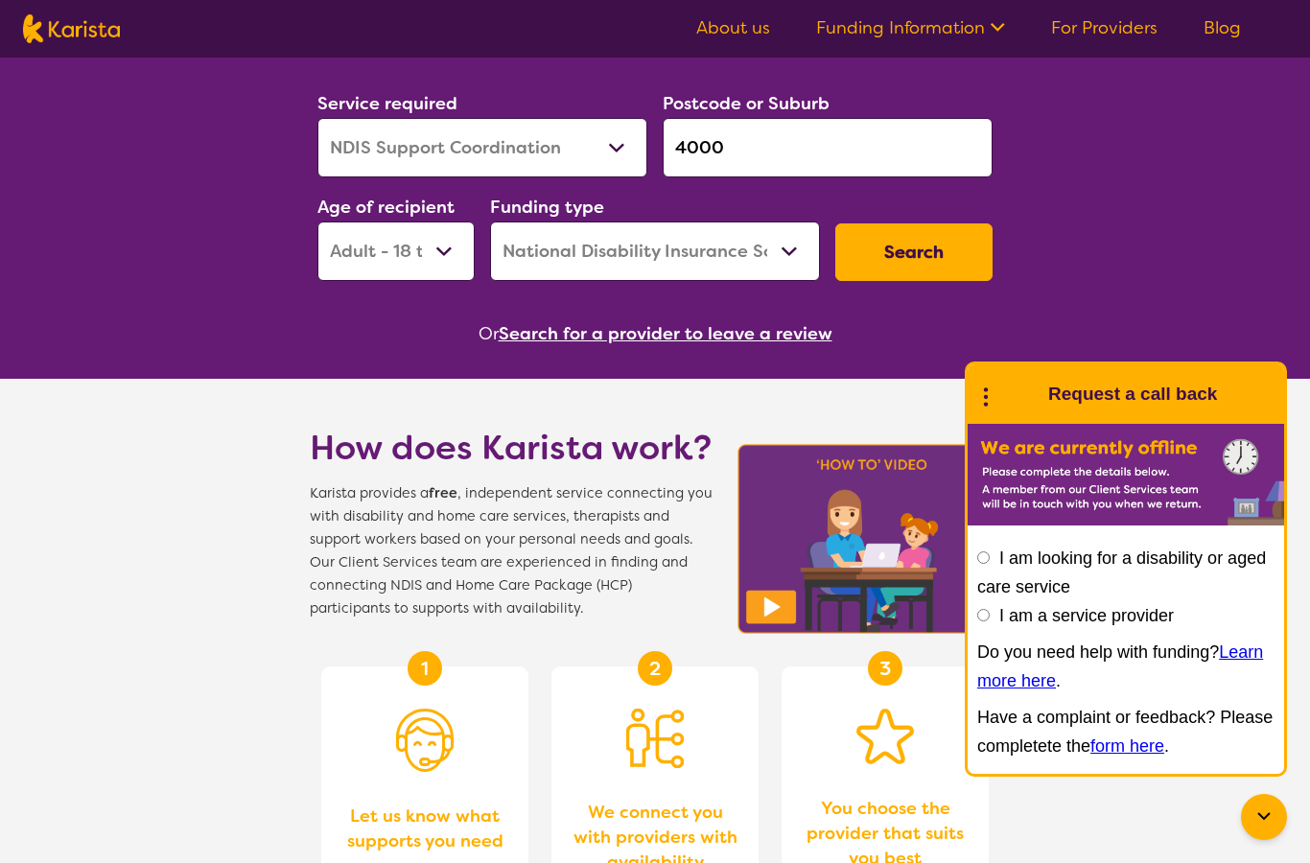
click at [823, 166] on input "4000" at bounding box center [827, 147] width 330 height 59
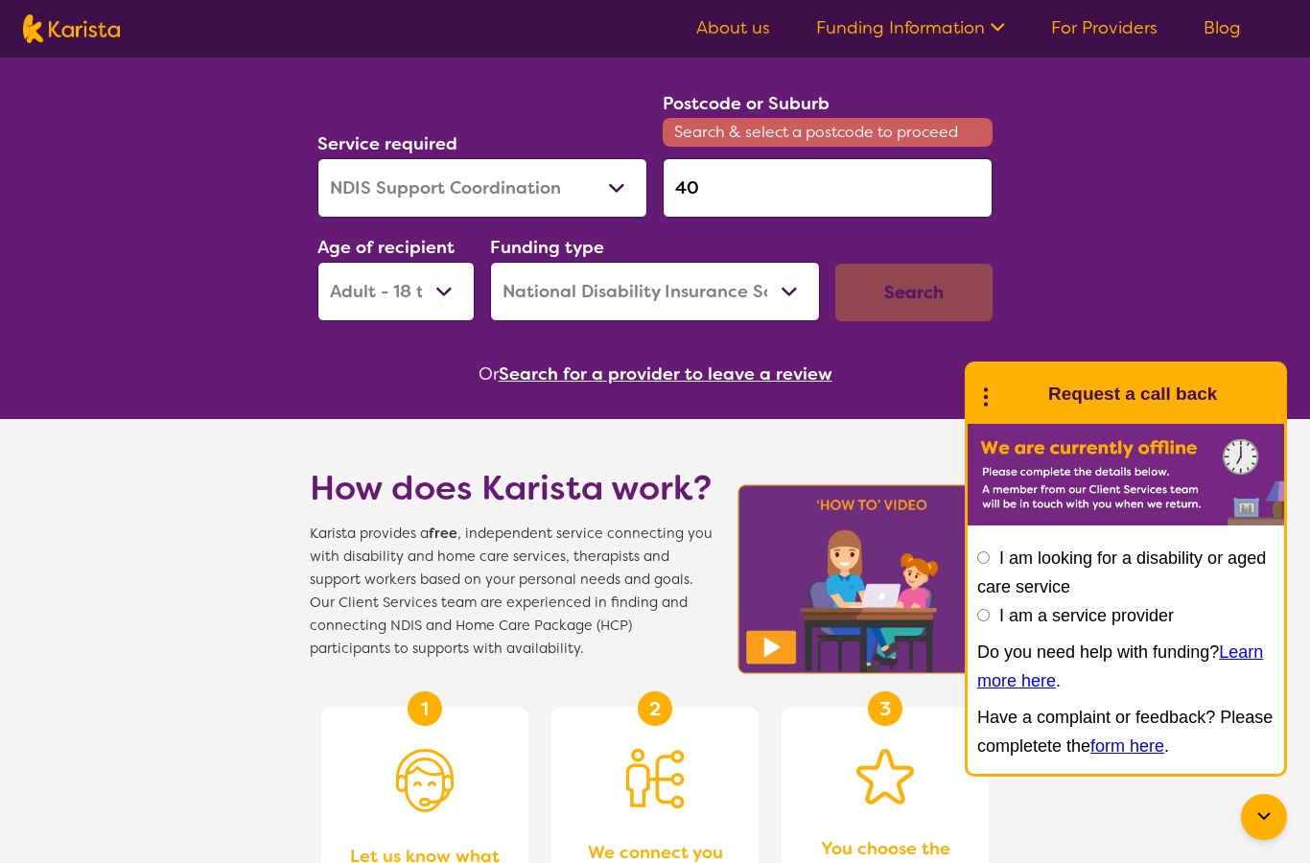
type input "4"
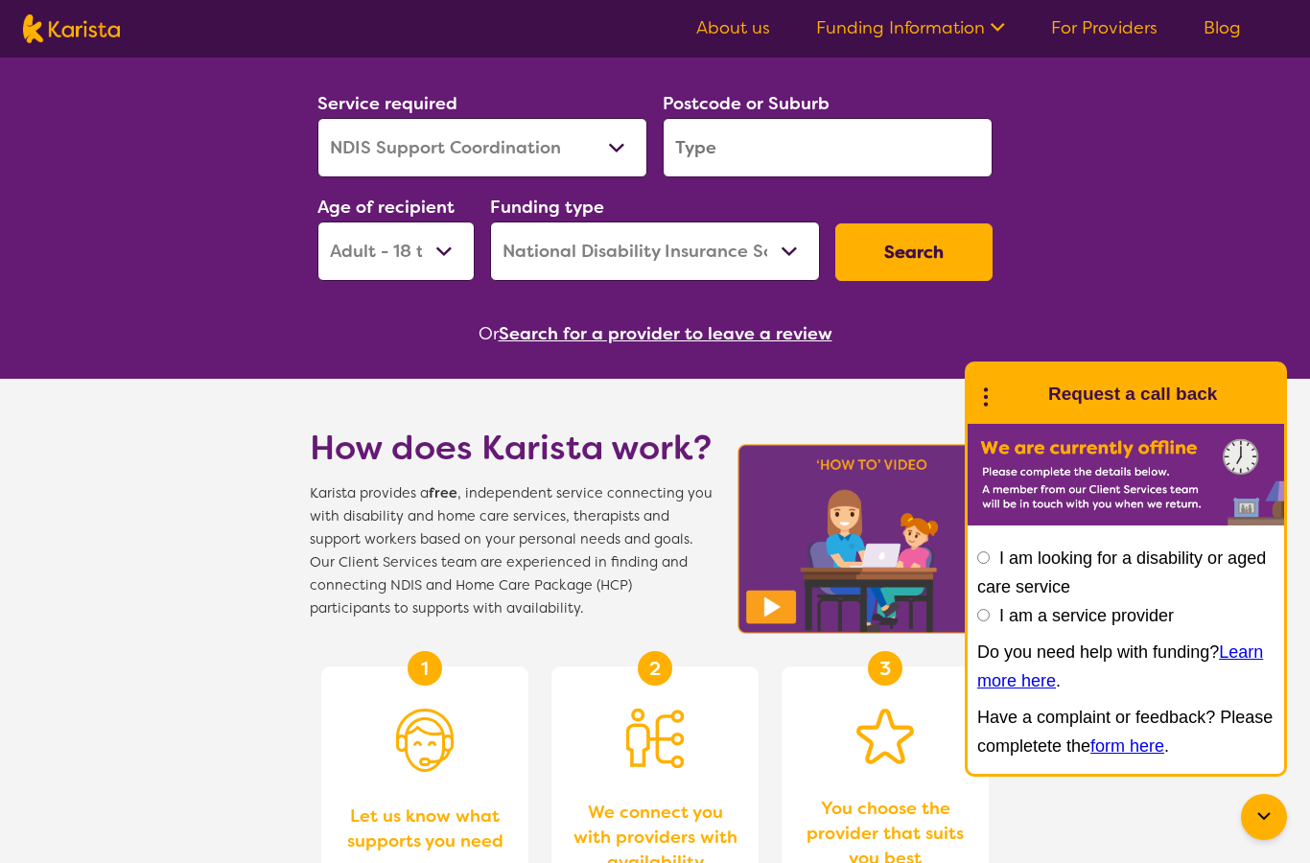
click at [916, 252] on button "Search" at bounding box center [913, 252] width 157 height 58
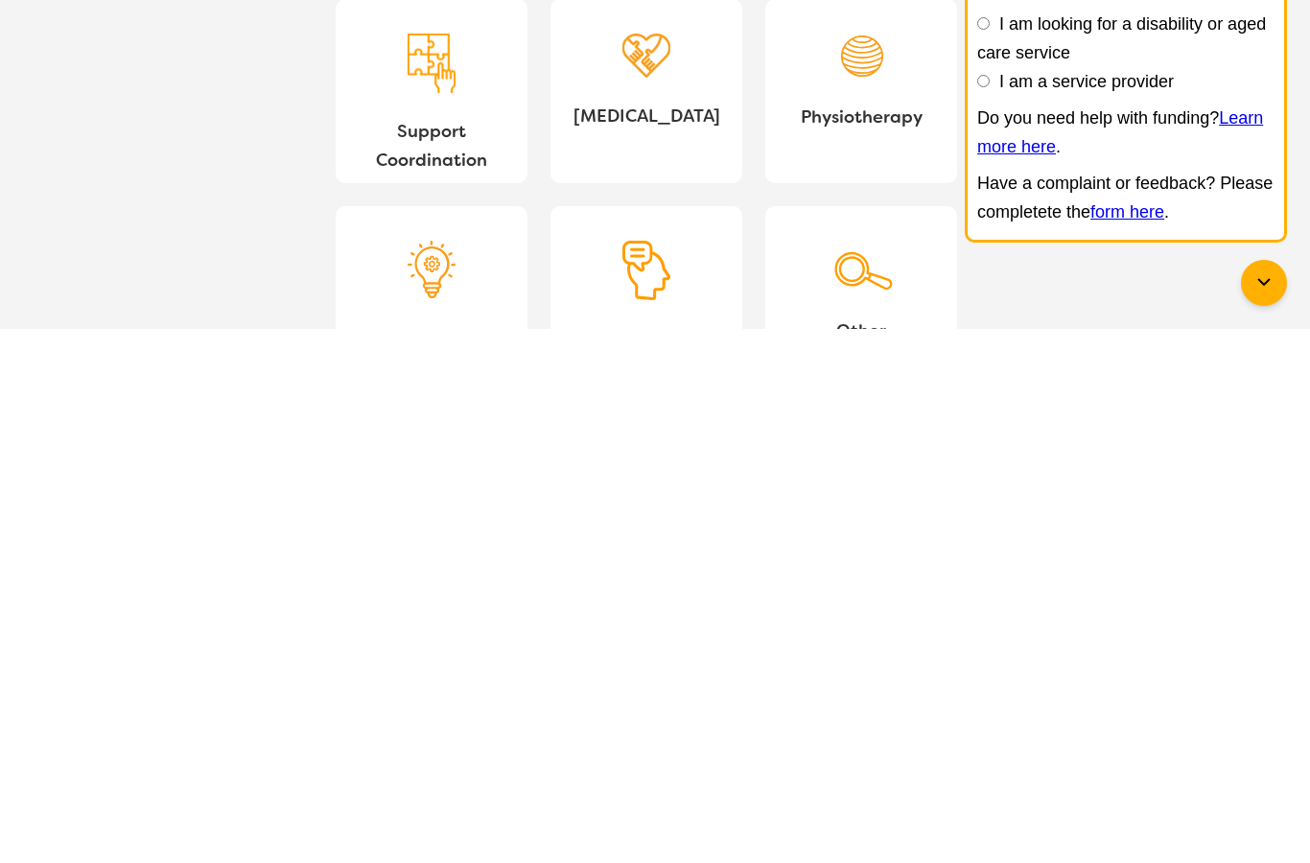
scroll to position [1609, 0]
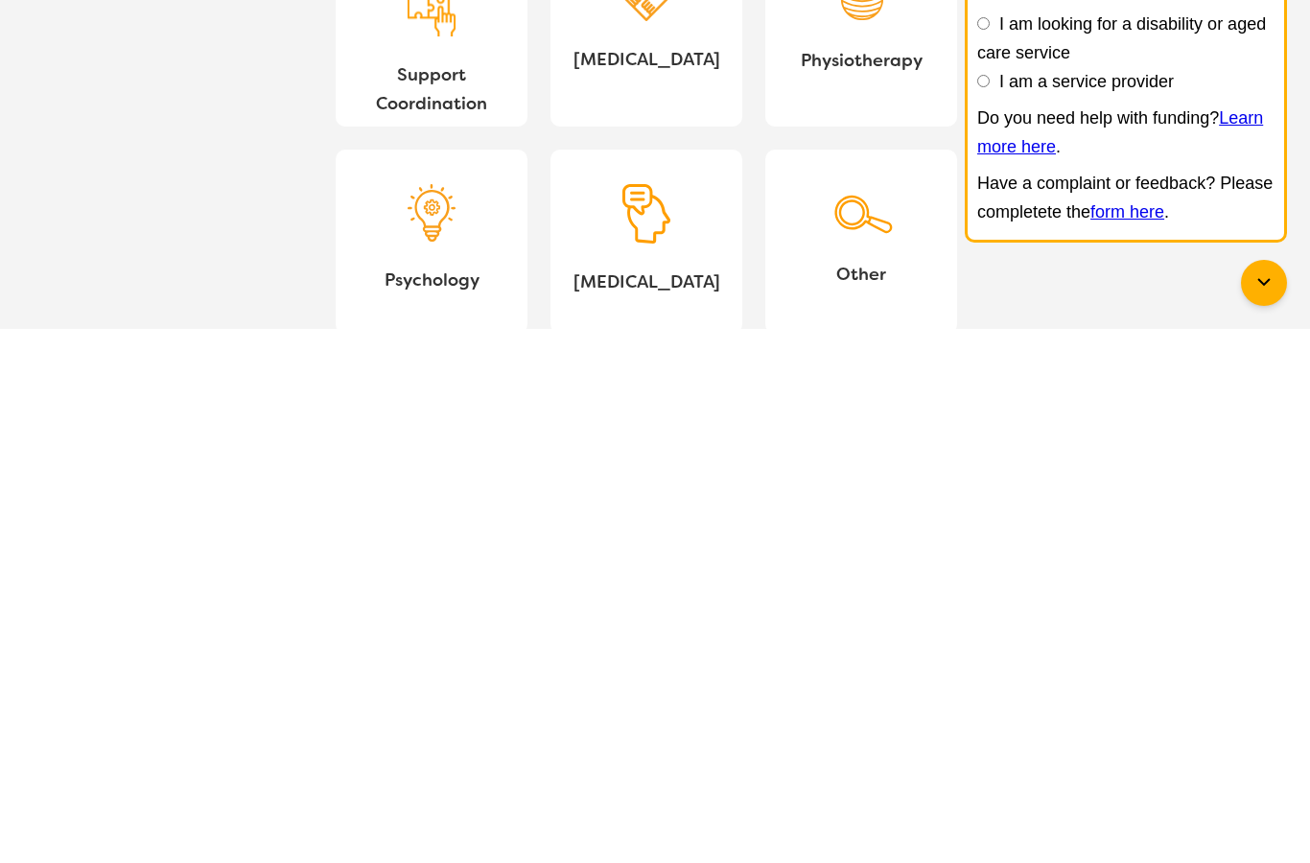
click at [429, 594] on span "Support Coordination" at bounding box center [431, 623] width 161 height 58
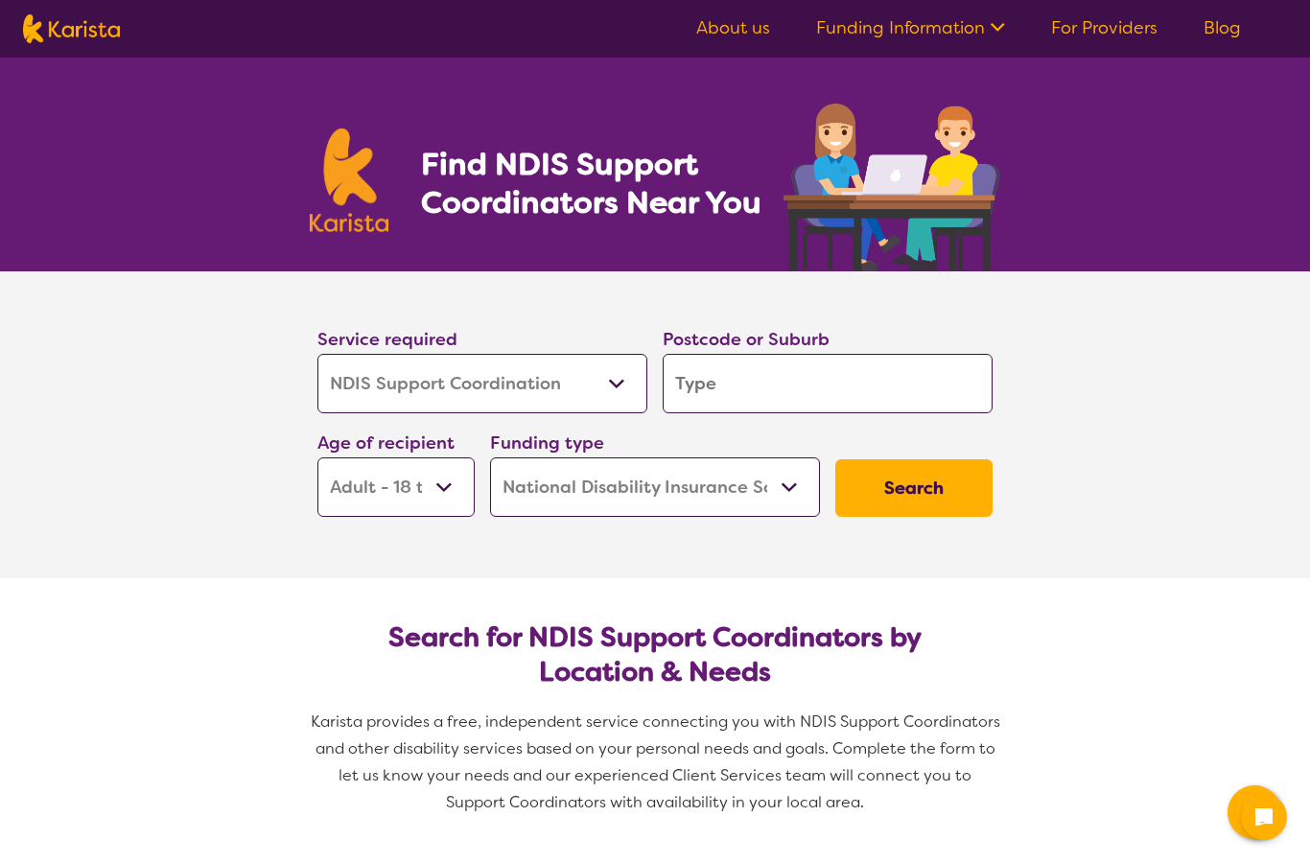
select select "NDIS Support Coordination"
select select "AD"
select select "NDIS"
select select "NDIS Support Coordination"
select select "AD"
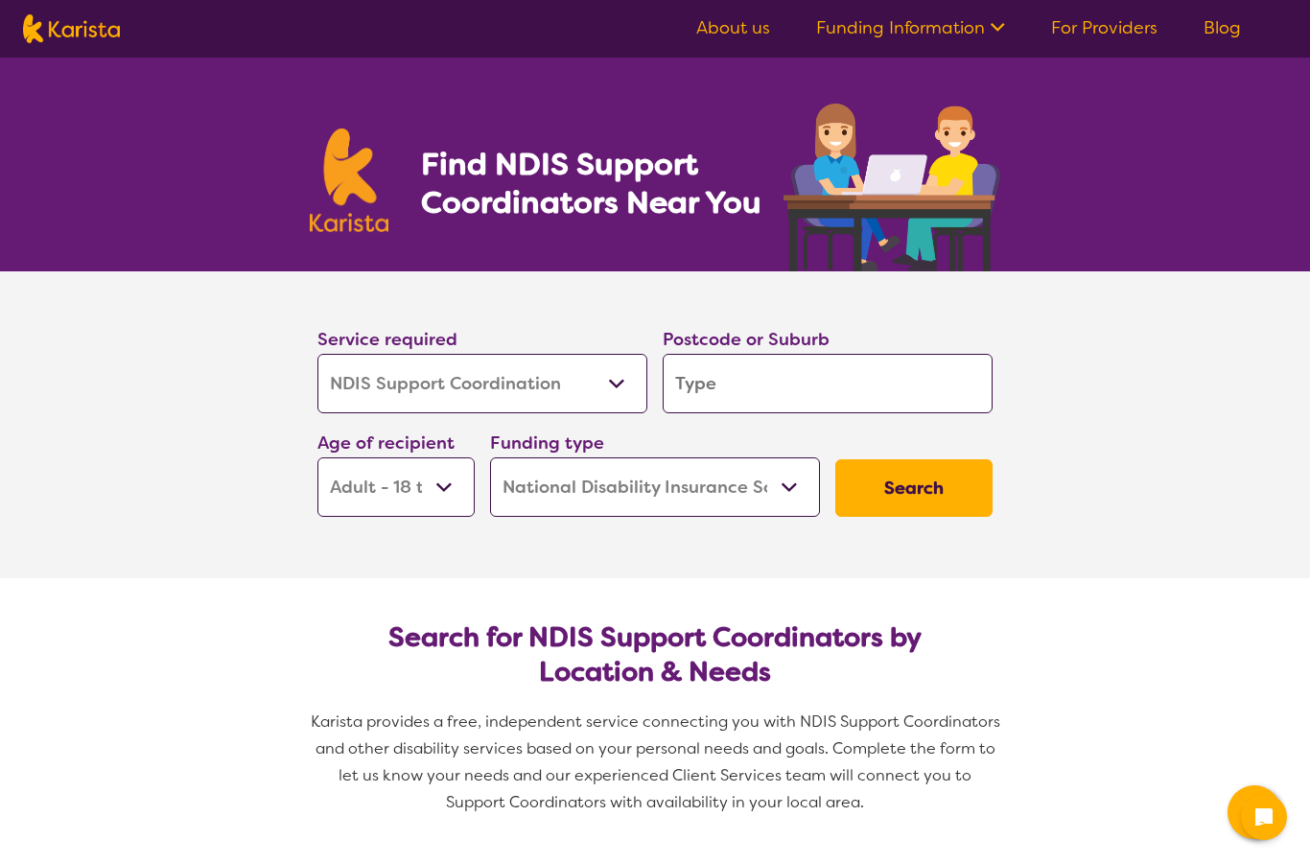
select select "NDIS"
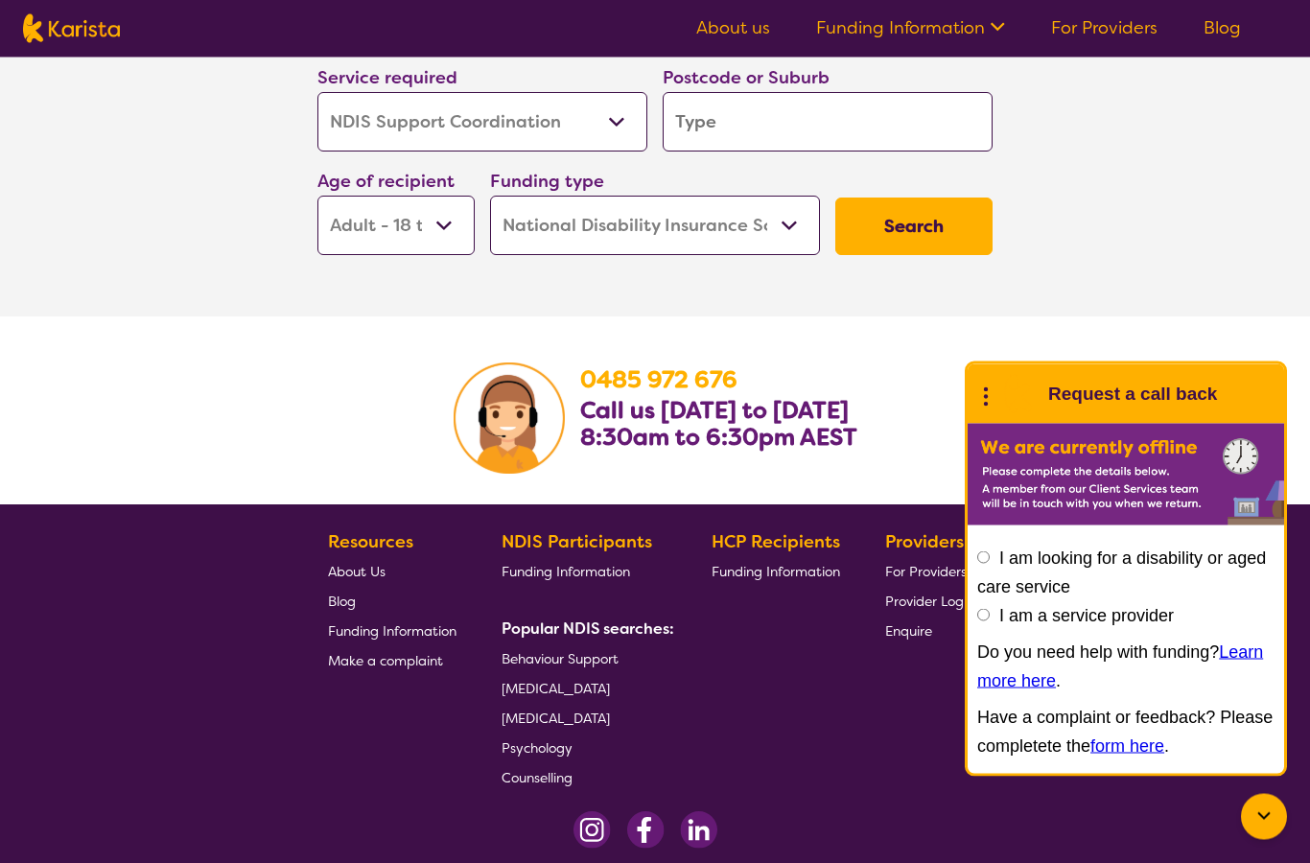
scroll to position [3474, 0]
click at [986, 564] on input "I am looking for a disability or aged care service" at bounding box center [983, 557] width 12 height 12
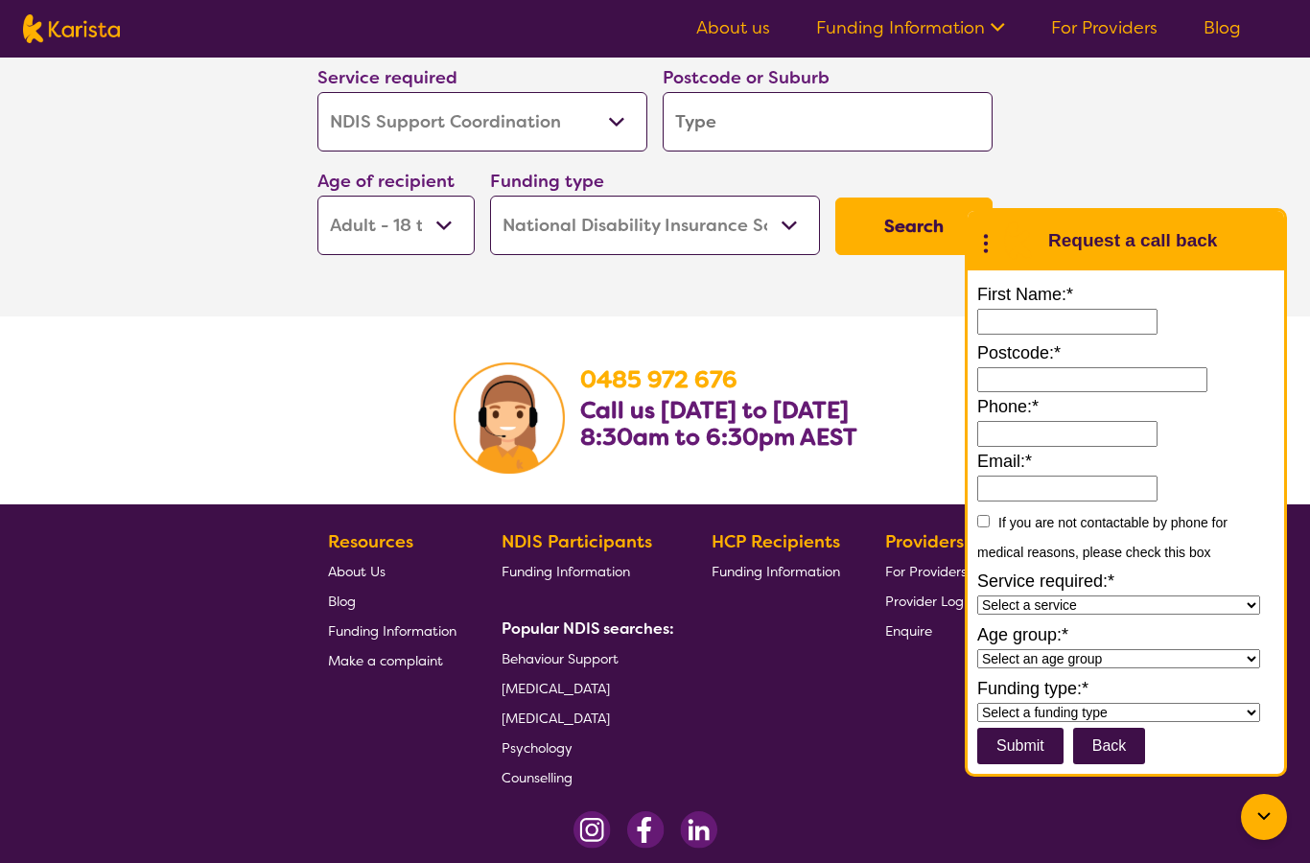
click at [1184, 175] on section "Search for Support Coordinators with availability near you. Service required Al…" at bounding box center [655, 106] width 1310 height 422
click at [165, 420] on section "0485 972 676 Call us Monday to Friday 8:30am to 6:30pm AEST" at bounding box center [655, 410] width 1310 height 188
click at [1028, 764] on input "submit" at bounding box center [1020, 746] width 86 height 36
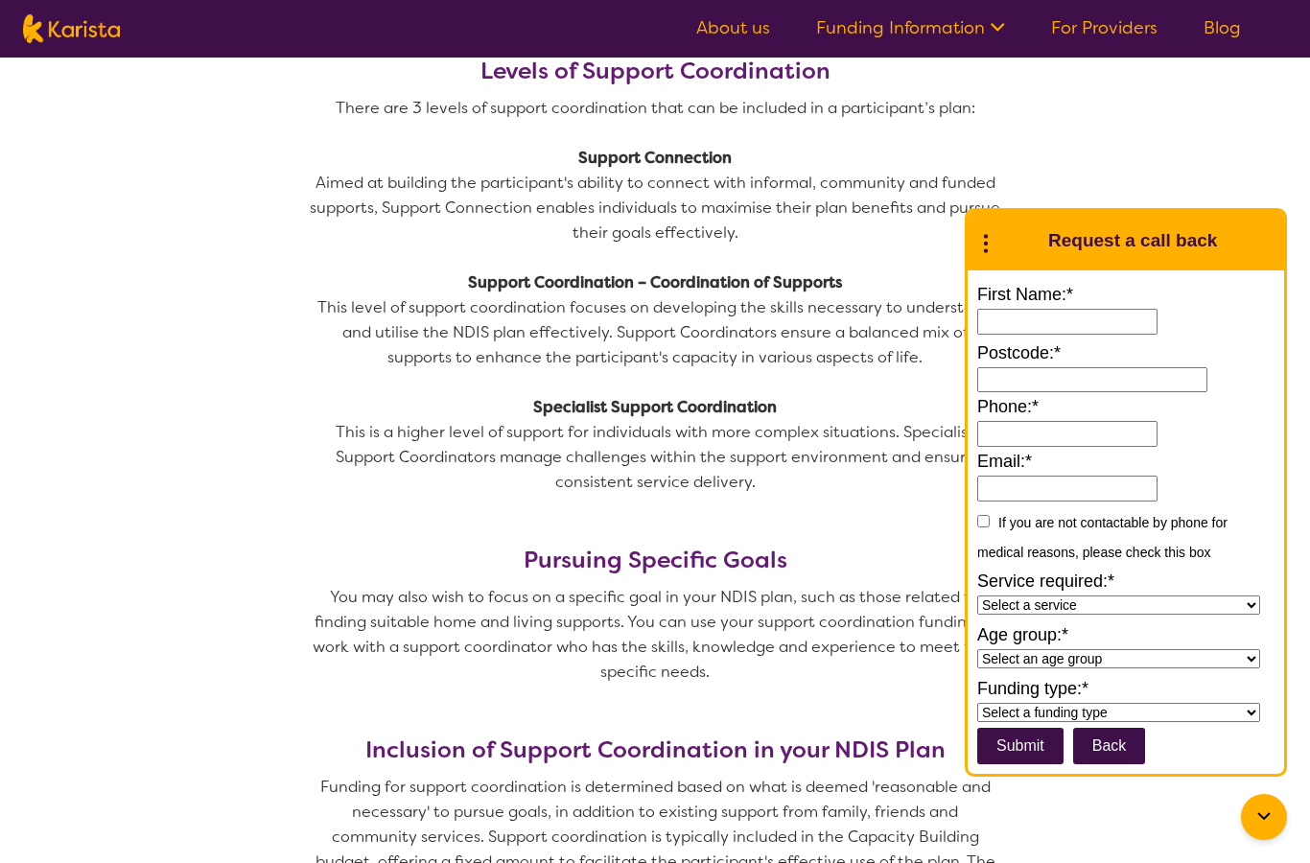
scroll to position [1335, 0]
